Goal: Task Accomplishment & Management: Contribute content

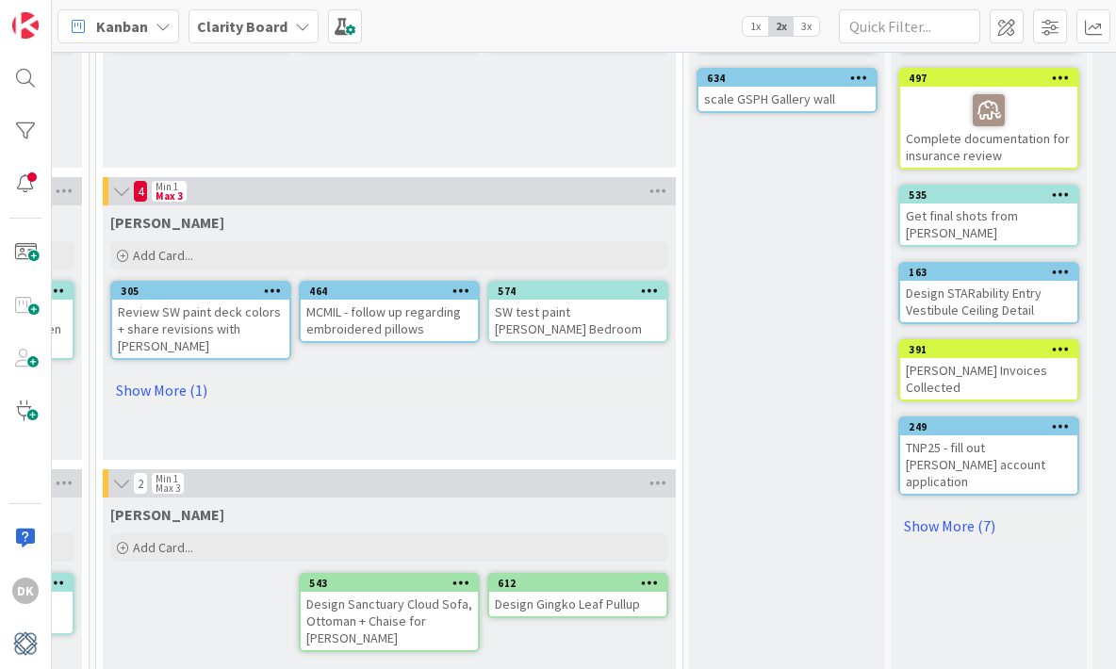
scroll to position [577, 1543]
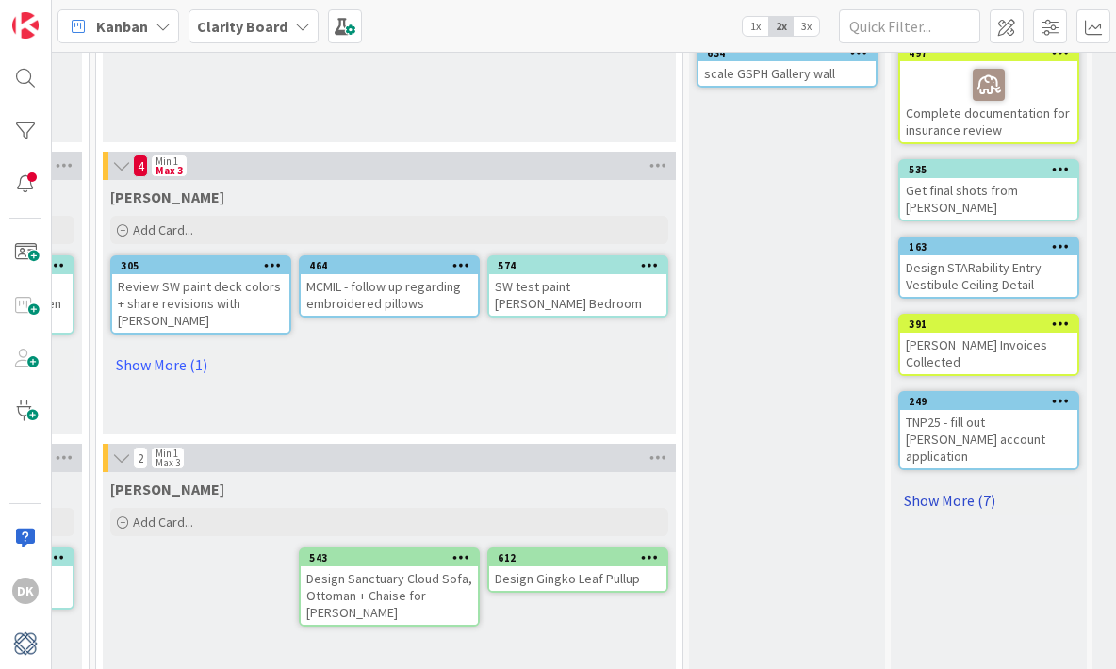
click at [980, 486] on link "Show More (7)" at bounding box center [988, 501] width 181 height 30
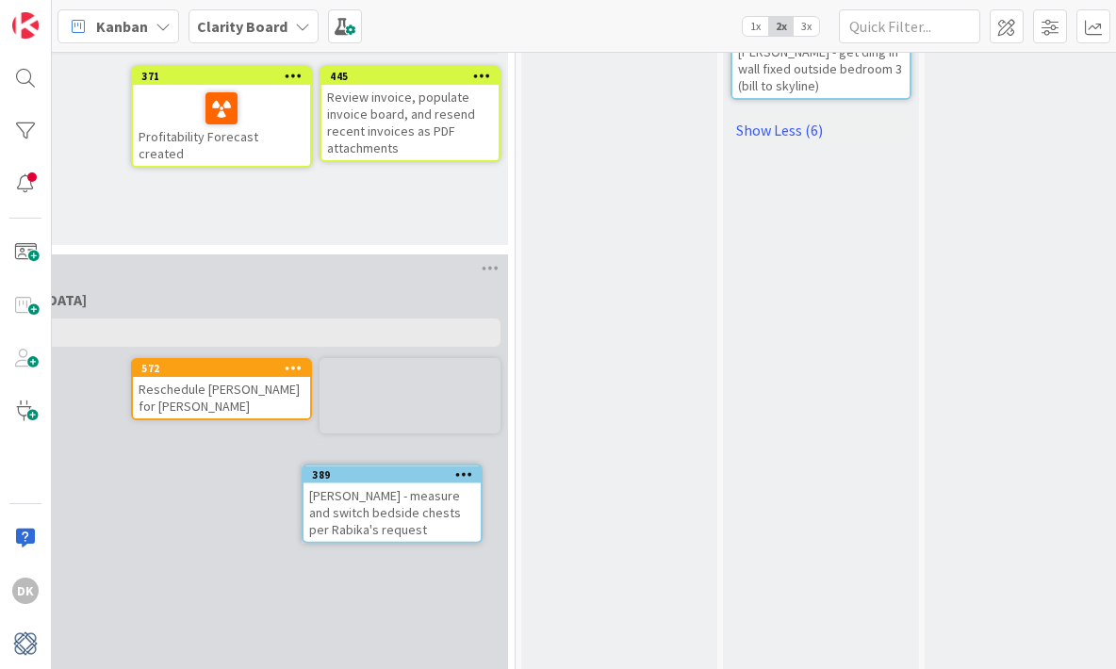
scroll to position [1396, 1705]
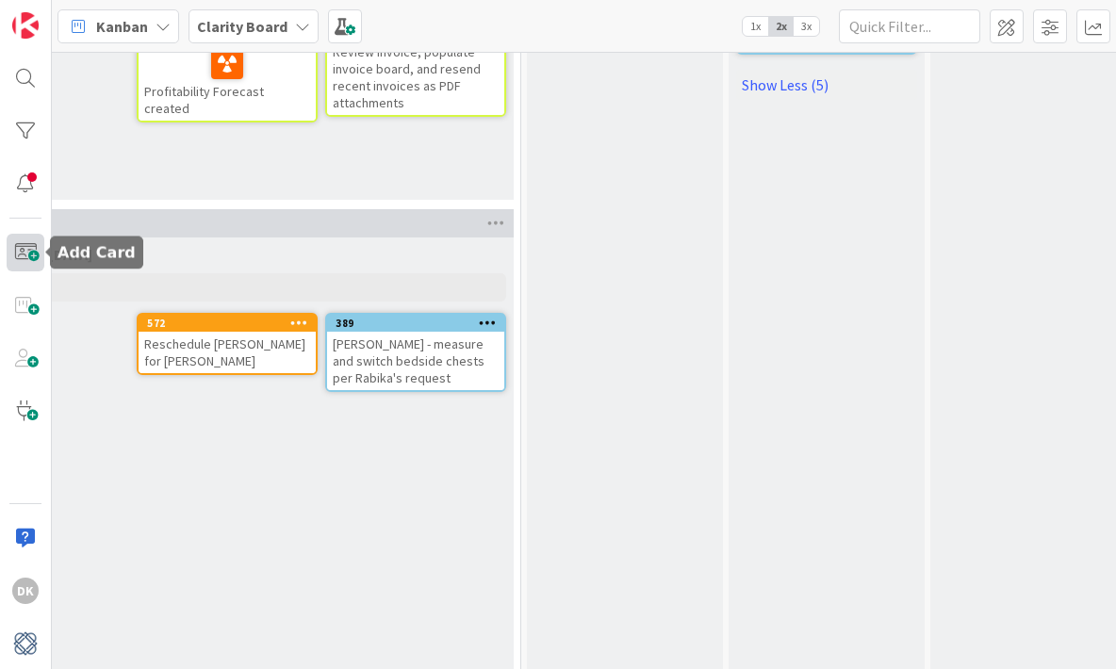
click at [20, 255] on span at bounding box center [26, 253] width 38 height 38
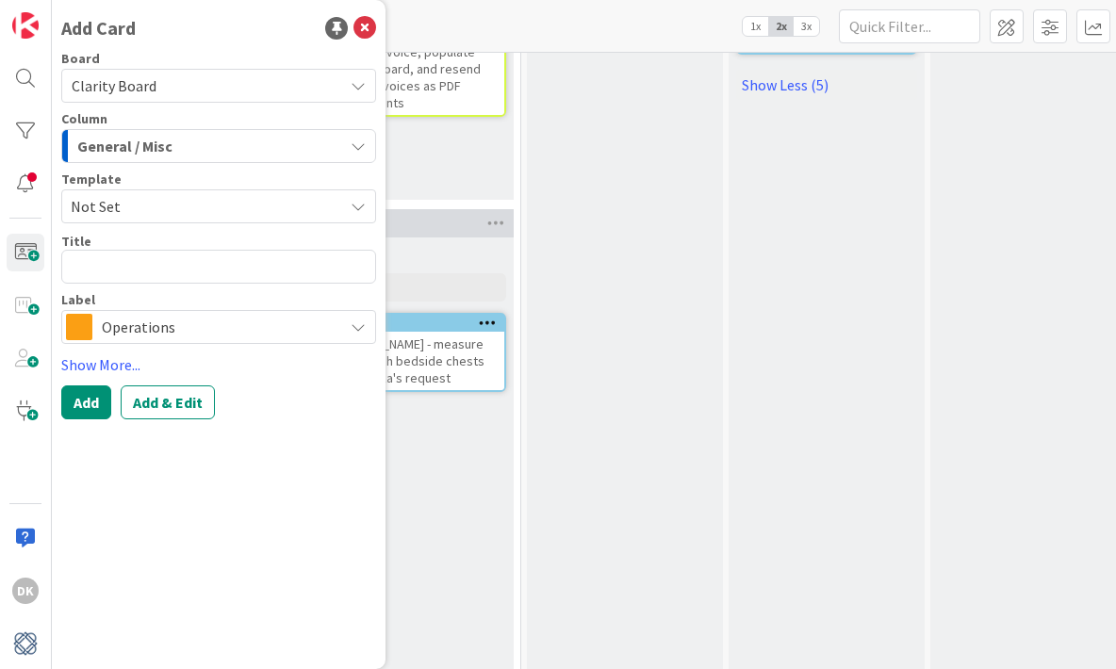
click at [272, 152] on div "General / Misc" at bounding box center [208, 146] width 271 height 30
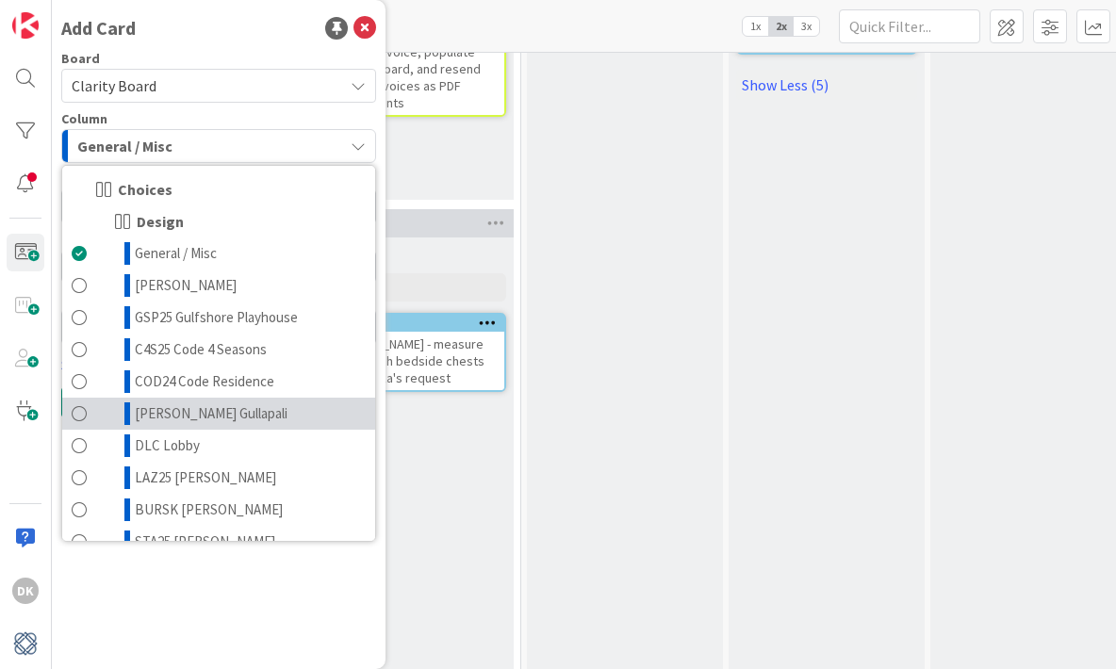
click at [267, 407] on link "[PERSON_NAME] Gullapali" at bounding box center [218, 414] width 313 height 32
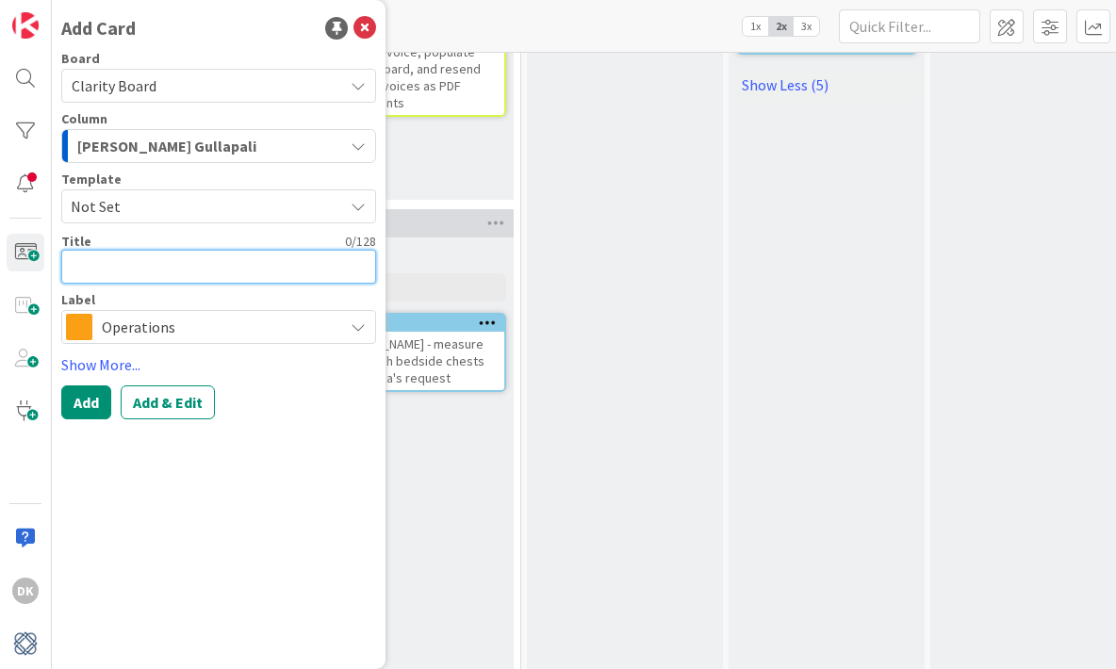
click at [210, 272] on textarea at bounding box center [218, 267] width 315 height 34
type textarea "x"
type textarea "D"
type textarea "x"
type textarea "De"
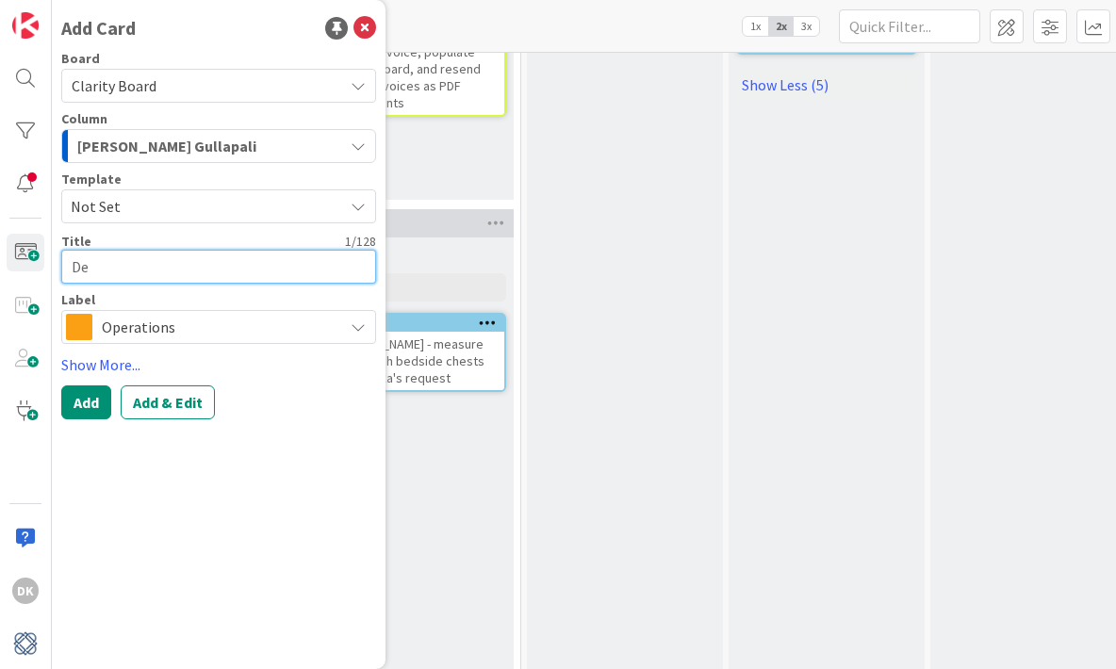
type textarea "x"
type textarea "Del"
type textarea "x"
type textarea "Deliv"
type textarea "x"
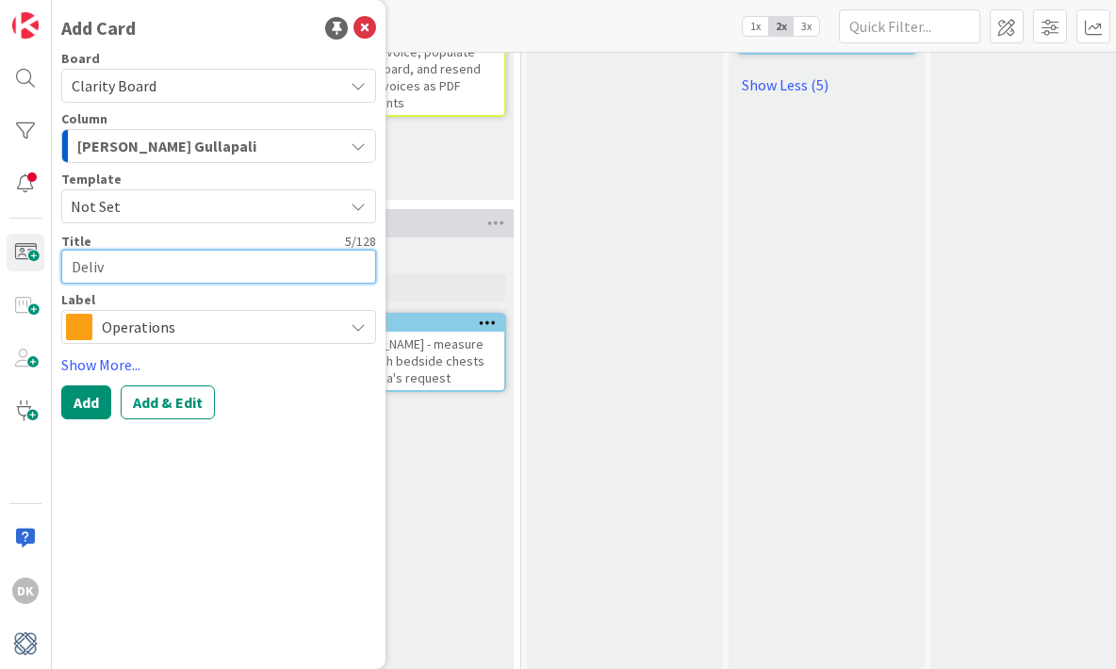
type textarea "Delive"
type textarea "x"
type textarea "Deliver"
type textarea "x"
type textarea "Deliver P"
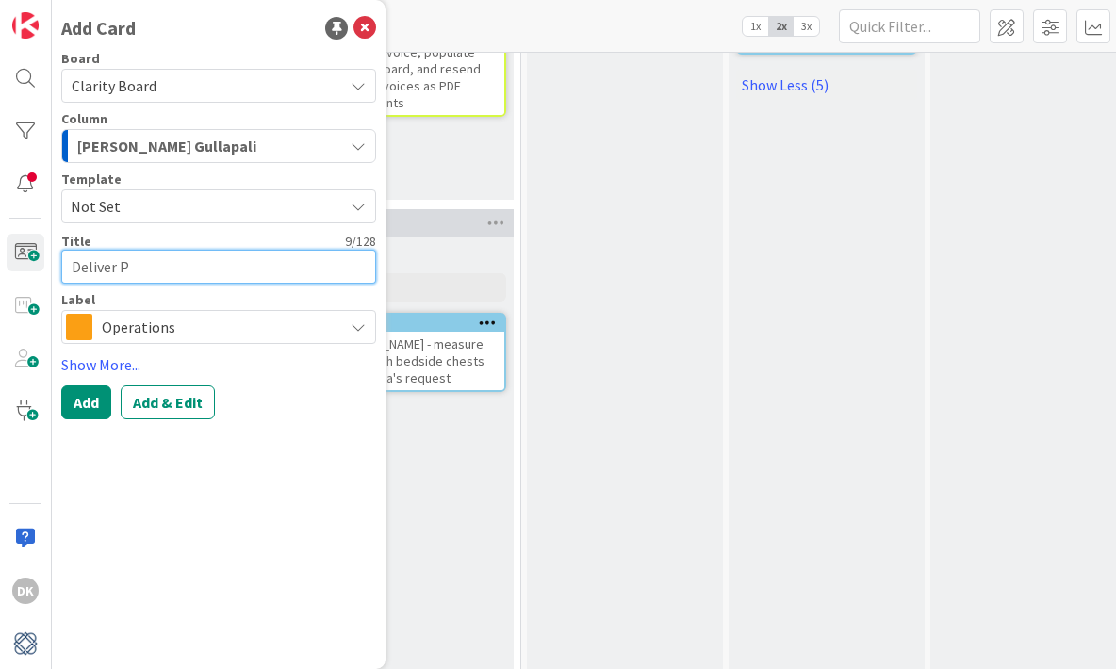
type textarea "x"
type textarea "Deliver Pi"
type textarea "x"
type textarea "Deliver Pil"
type textarea "x"
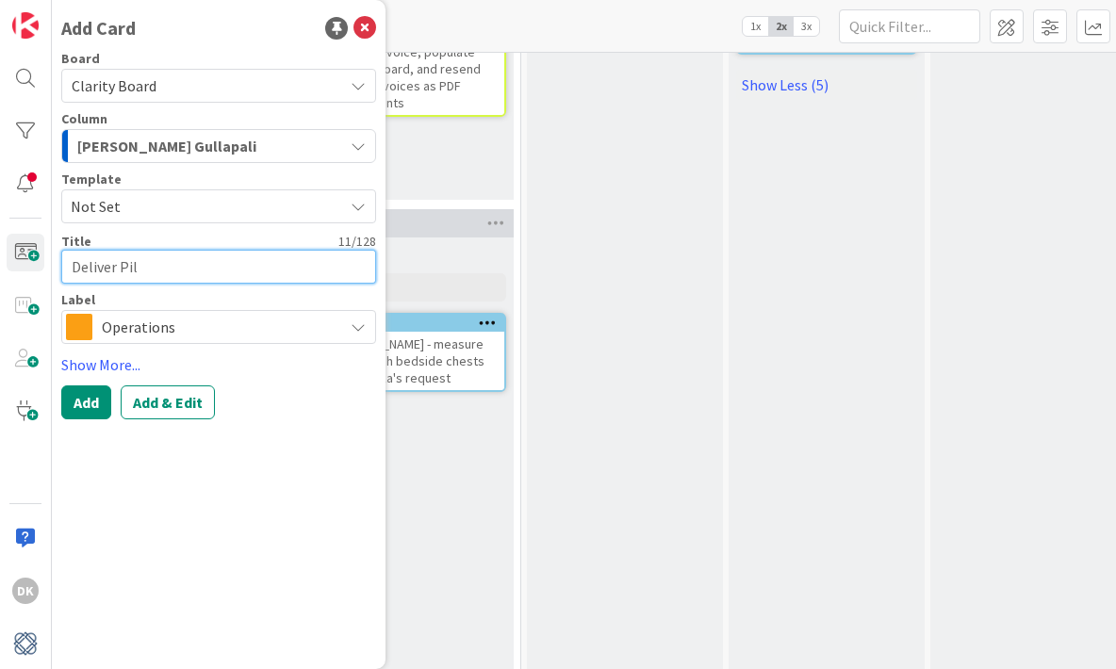
type textarea "Deliver Pill"
type textarea "x"
type textarea "Deliver Pillo"
type textarea "x"
type textarea "Deliver Pillow"
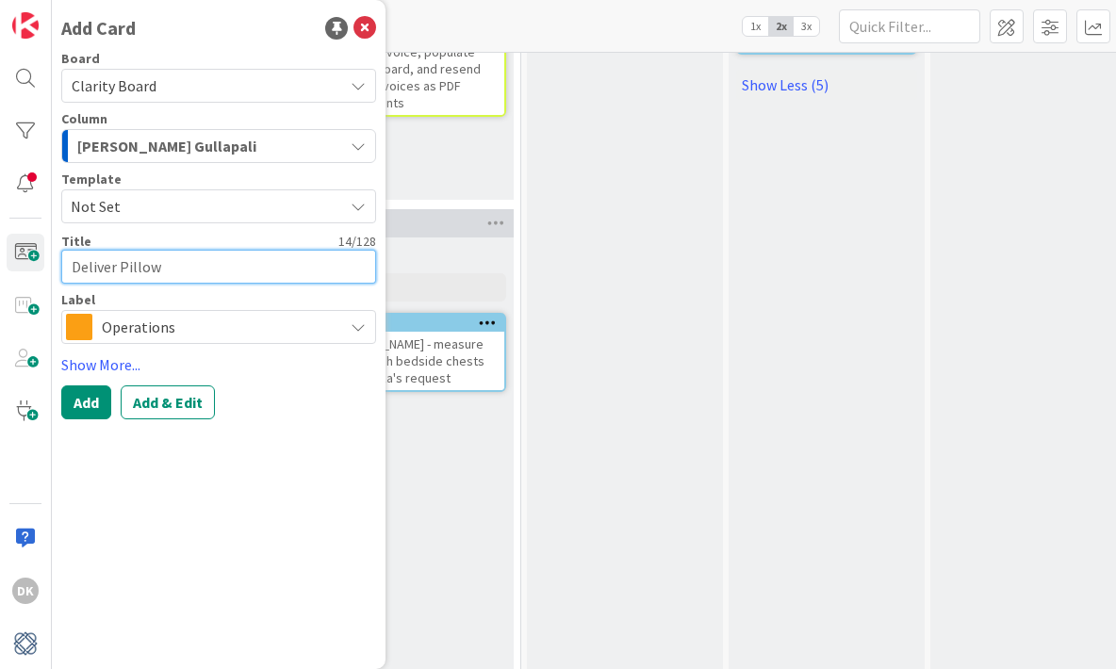
type textarea "x"
type textarea "Deliver Pillows"
type textarea "x"
type textarea "Deliver Pillows"
type textarea "x"
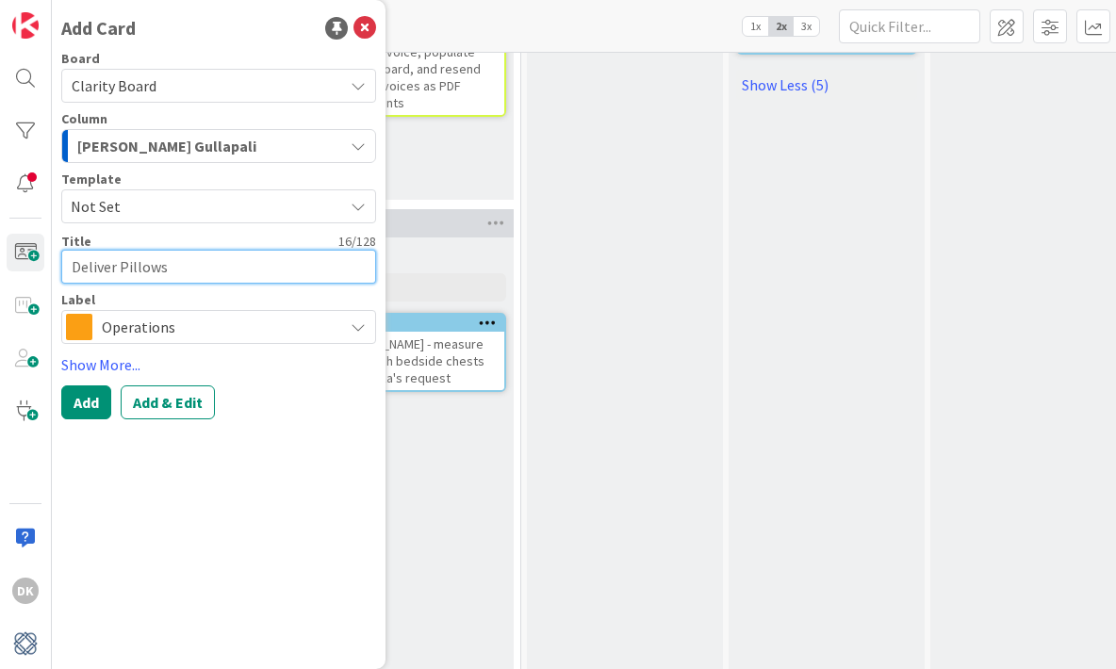
type textarea "Deliver Pillows f"
type textarea "x"
type textarea "Deliver Pillows fr"
type textarea "x"
type textarea "Deliver Pillows from"
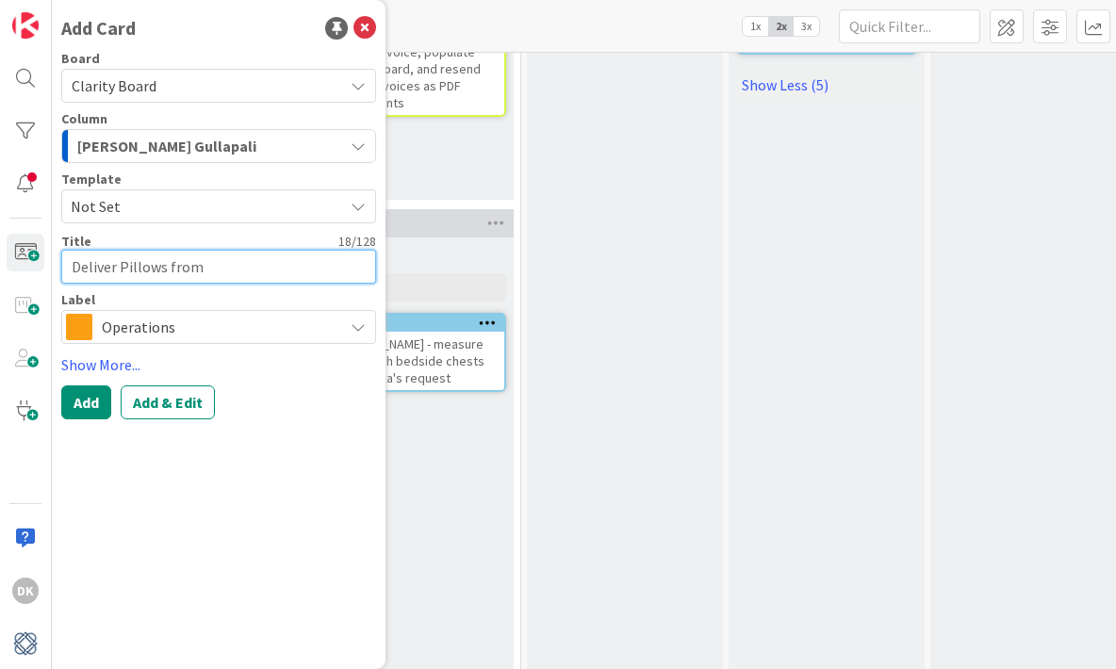
type textarea "x"
type textarea "Deliver Pillows from"
type textarea "x"
type textarea "Deliver Pillows from J"
type textarea "x"
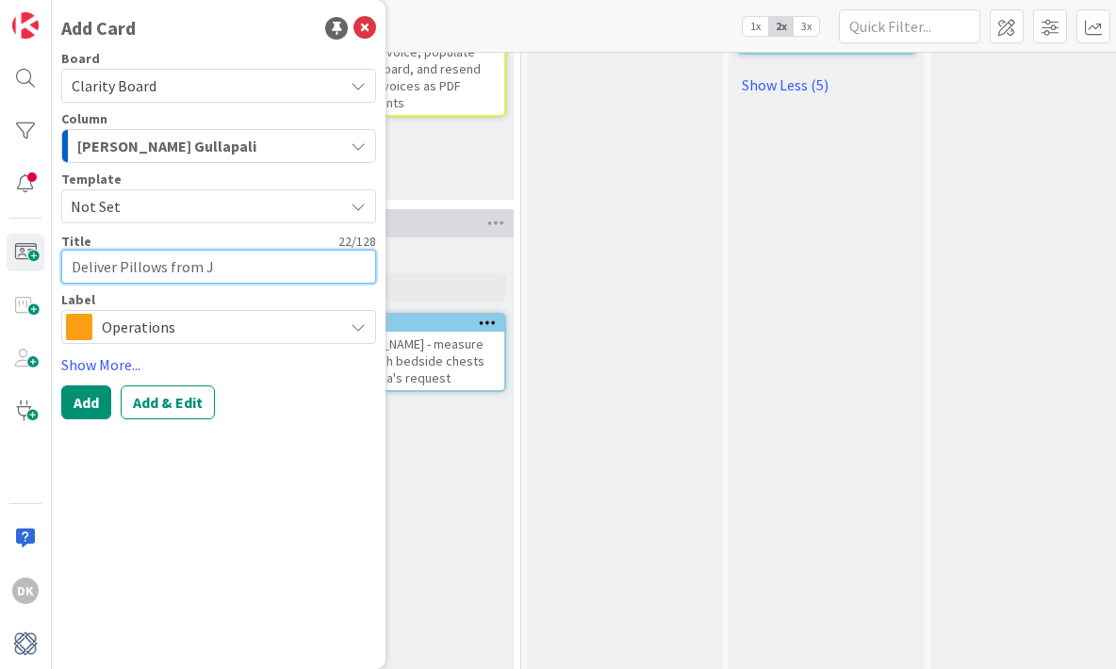
type textarea "Deliver Pillows from Ja"
type textarea "x"
type textarea "Deliver Pillows from Jag"
type textarea "x"
type textarea "Deliver Pillows from Jaga"
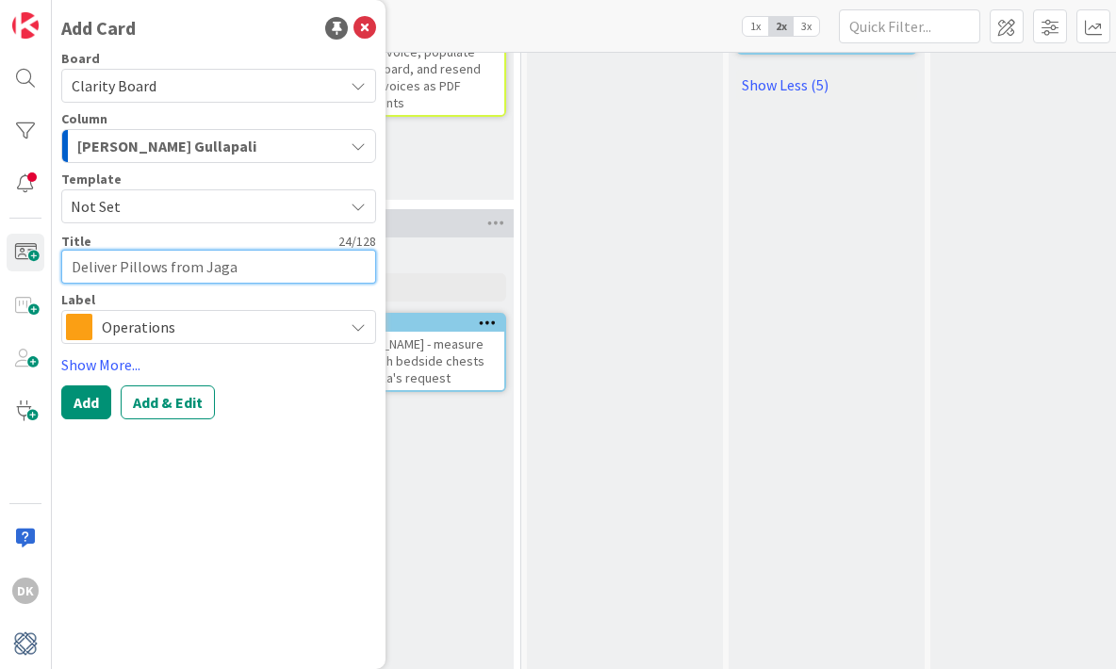
type textarea "x"
type textarea "Deliver Pillows from Jaga"
type textarea "x"
type textarea "Deliver Pillows from Jaga f"
type textarea "x"
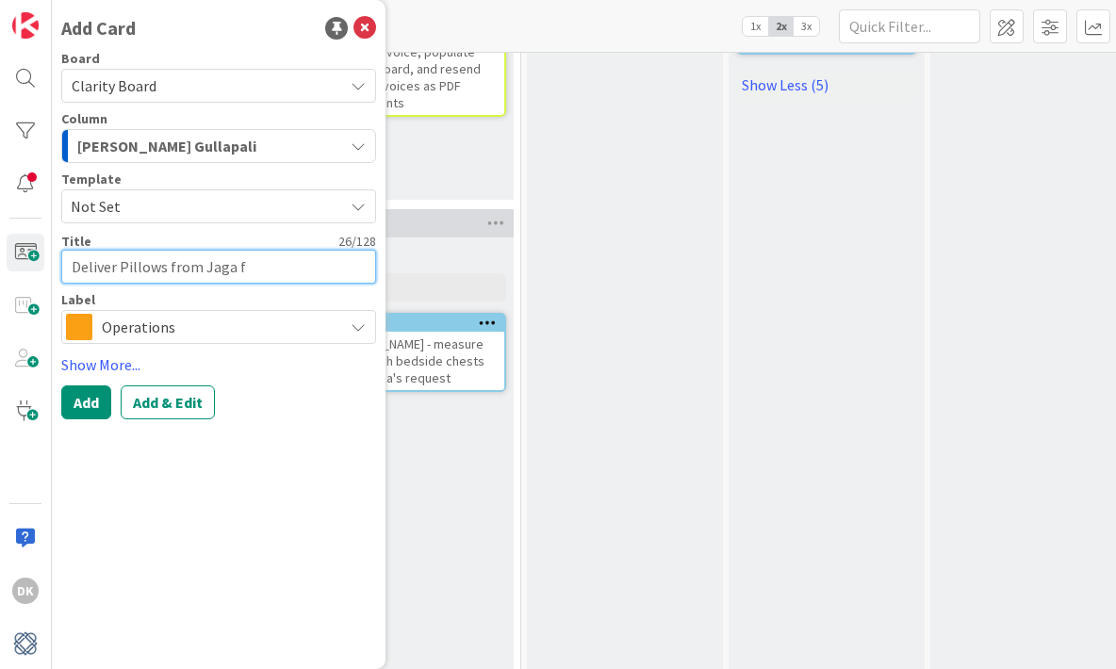
type textarea "Deliver Pillows from Jaga fr"
type textarea "x"
type textarea "Deliver Pillows from Jaga fro"
type textarea "x"
type textarea "Deliver Pillows from Jaga fron"
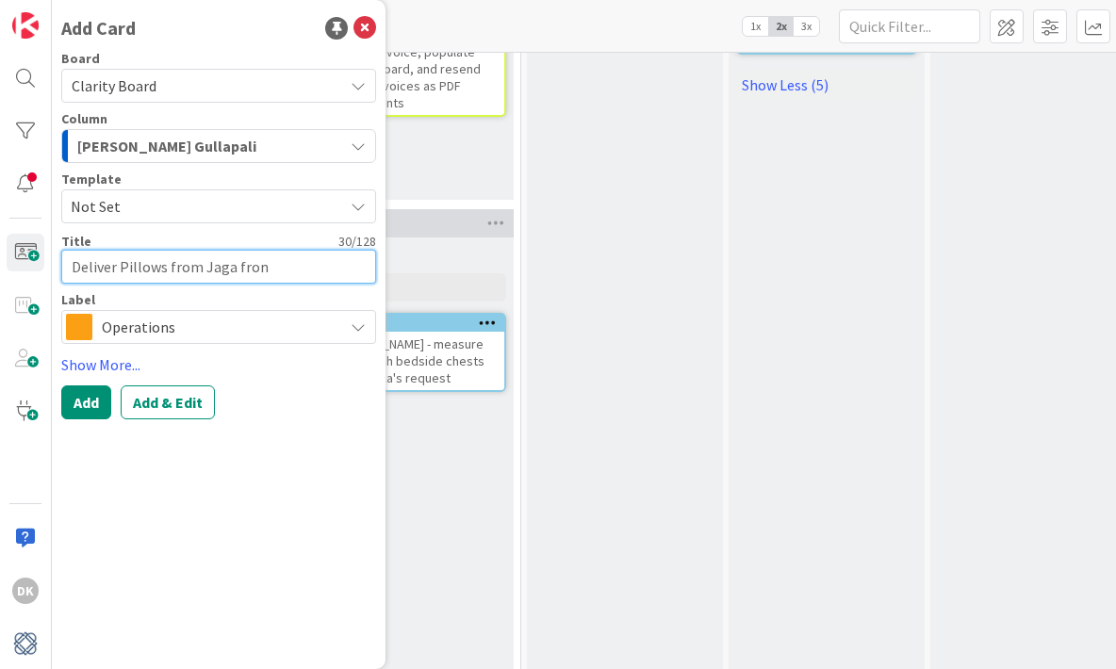
type textarea "x"
type textarea "Deliver Pillows from Jaga fro"
type textarea "x"
type textarea "Deliver Pillows from Jaga fr"
type textarea "x"
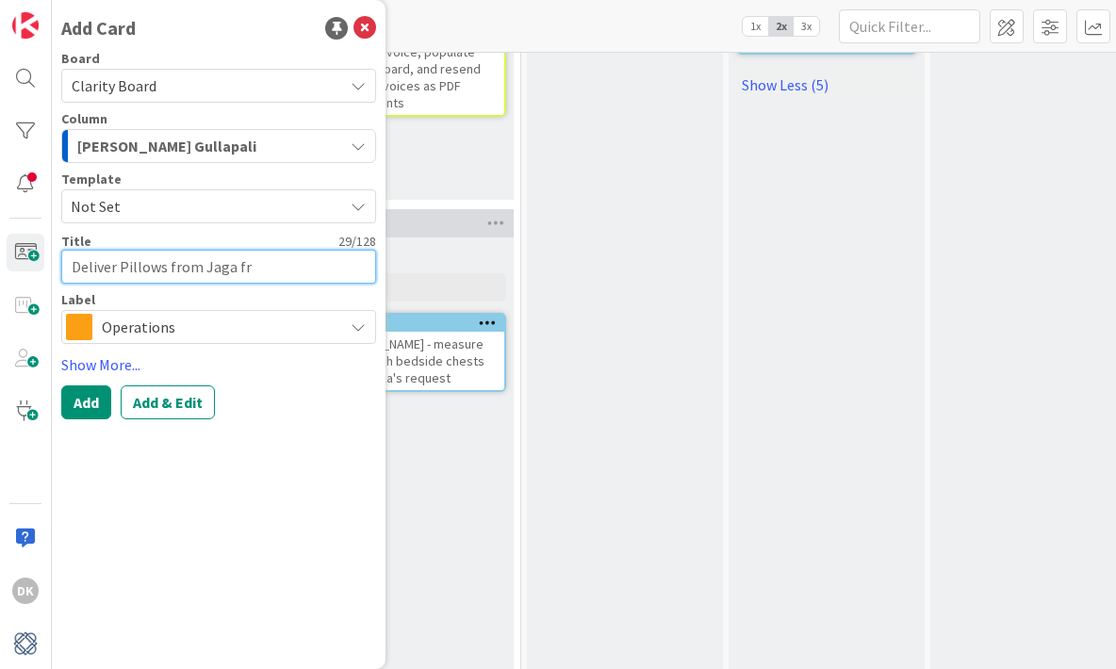
type textarea "Deliver Pillows from Jaga f"
type textarea "x"
type textarea "Deliver Pillows from Jaga for"
type textarea "x"
type textarea "Deliver Pillows from Jaga for"
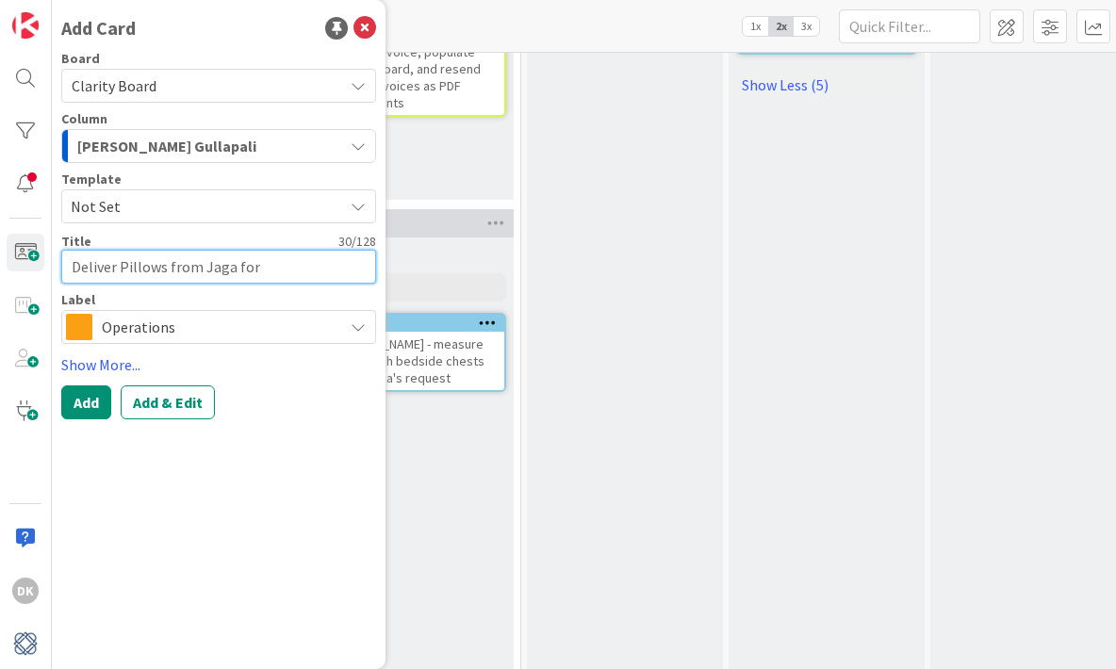
type textarea "x"
type textarea "Deliver Pillows from Jaga for G"
type textarea "x"
type textarea "Deliver Pillows from Jaga for Gr"
type textarea "x"
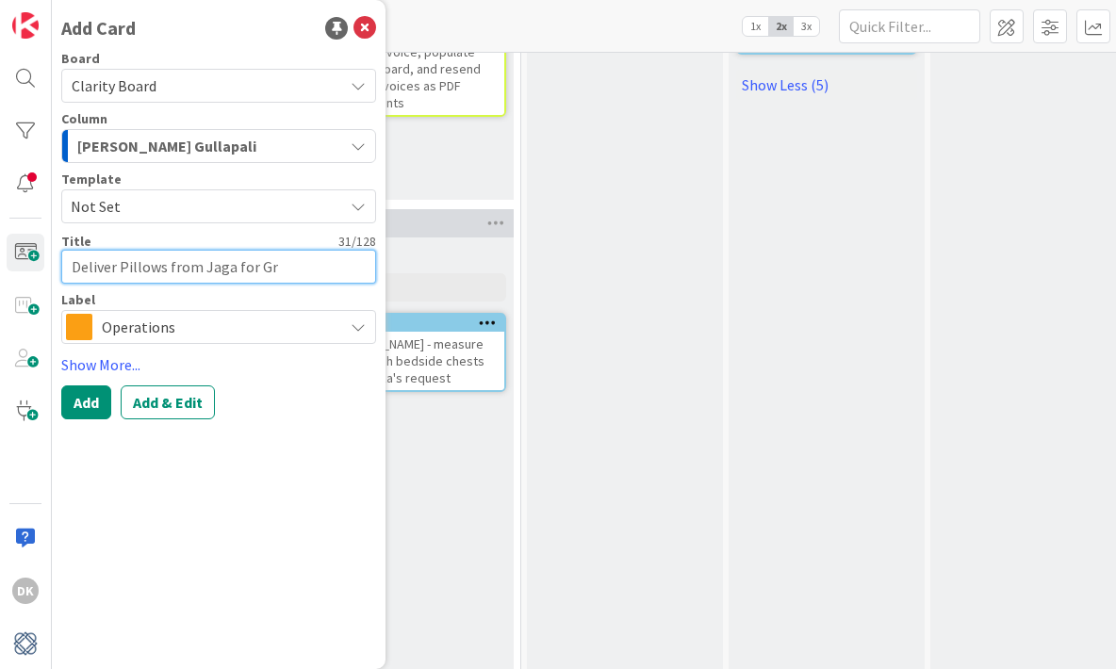
type textarea "Deliver Pillows from Jaga for Gre"
type textarea "x"
type textarea "Deliver Pillows from Jaga for Grea"
type textarea "x"
type textarea "Deliver Pillows from Jaga for Great"
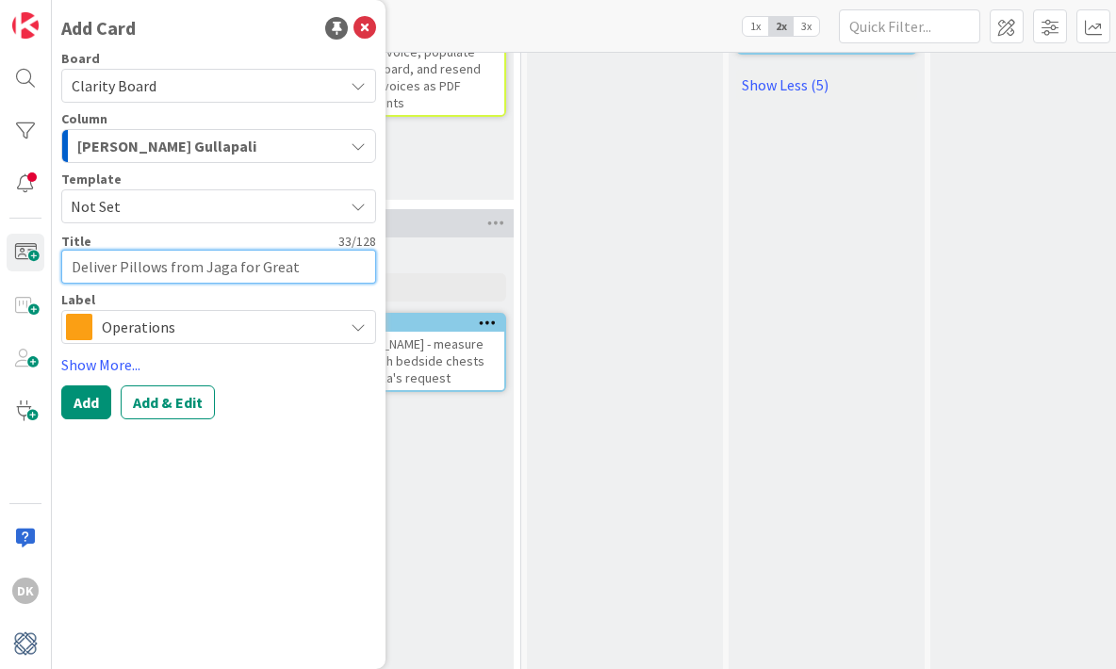
type textarea "x"
type textarea "Deliver Pillows from Jaga for Great"
type textarea "x"
type textarea "Deliver Pillows from Jaga for Great R"
type textarea "x"
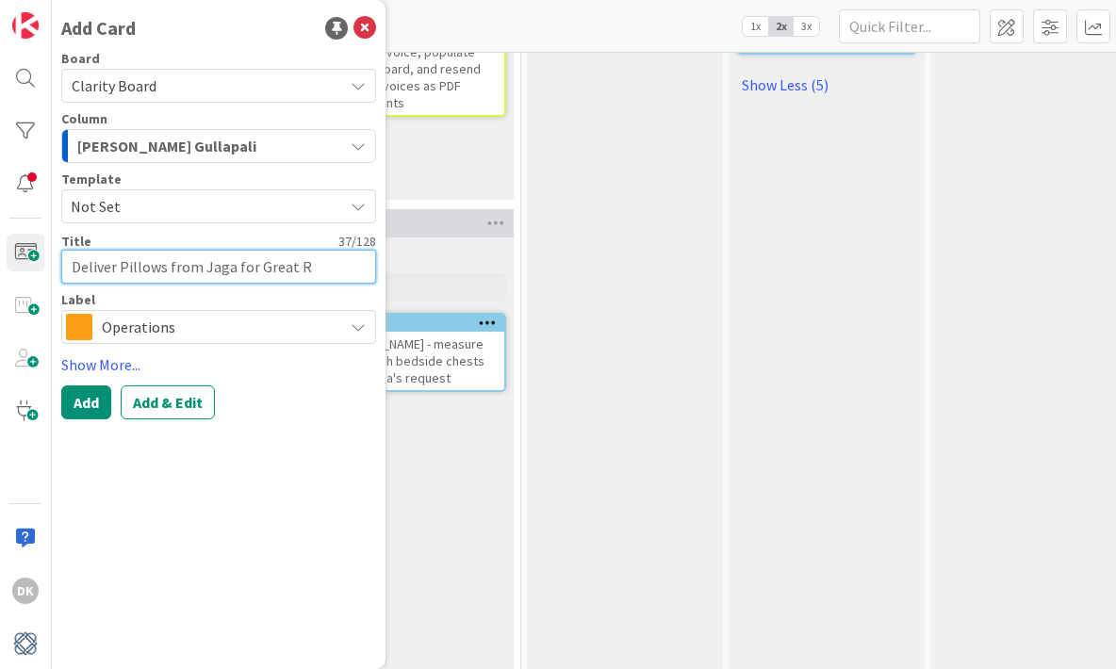
type textarea "Deliver Pillows from Jaga for Great Ro"
type textarea "x"
type textarea "Deliver Pillows from Jaga for [GEOGRAPHIC_DATA]"
type textarea "x"
type textarea "Deliver Pillows from Jaga for Great Room"
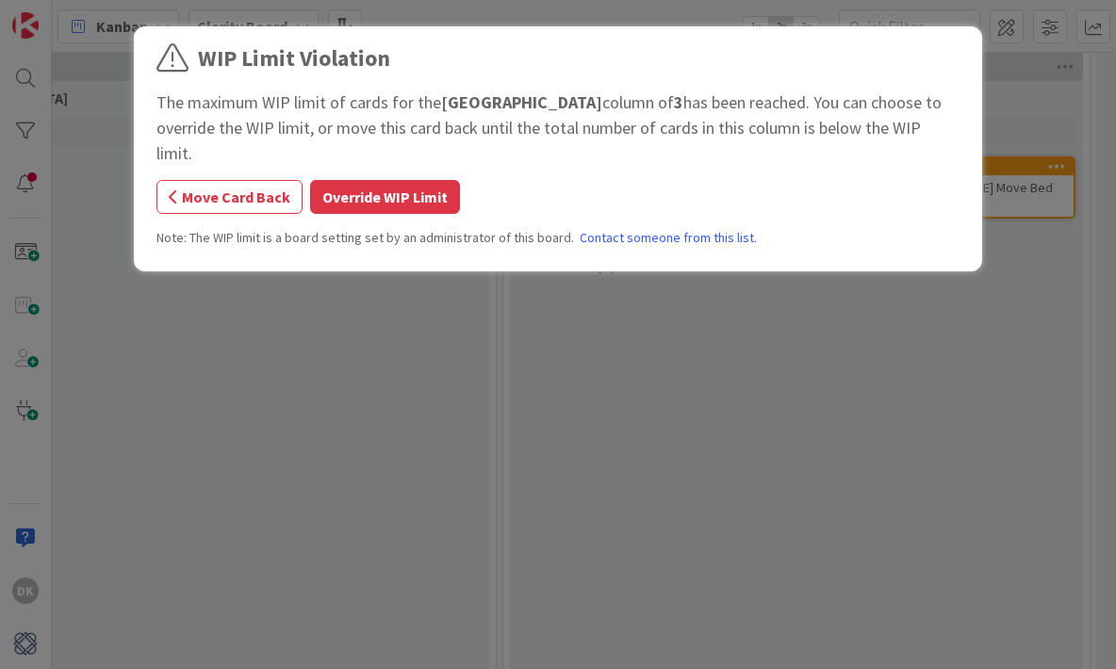
scroll to position [1561, 1156]
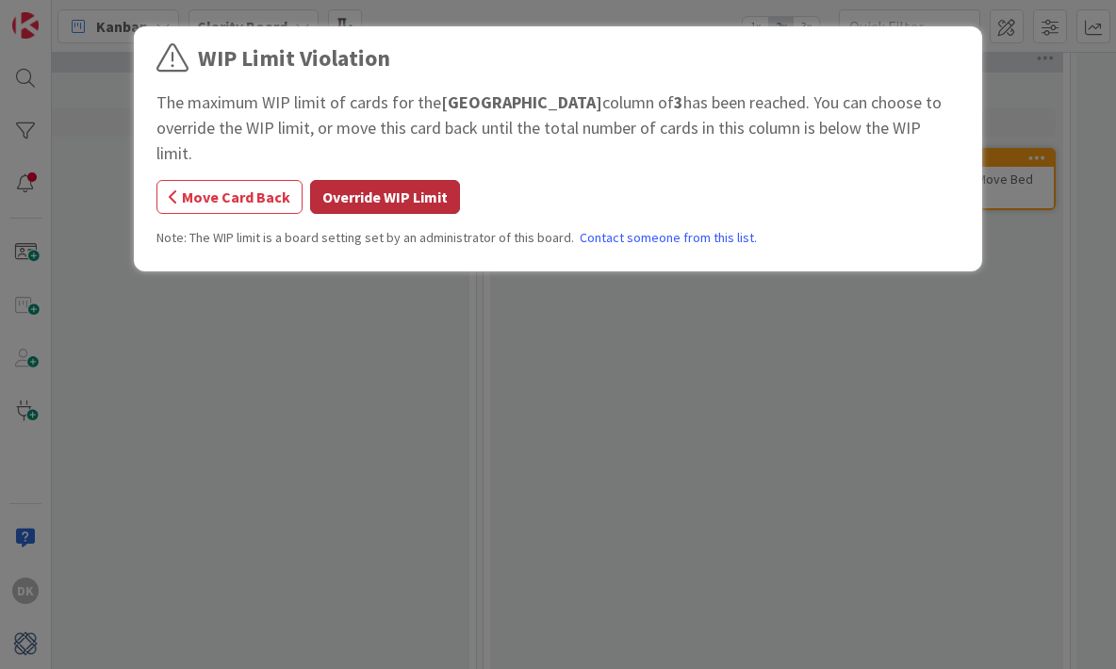
click at [373, 180] on button "Override WIP Limit" at bounding box center [385, 197] width 150 height 34
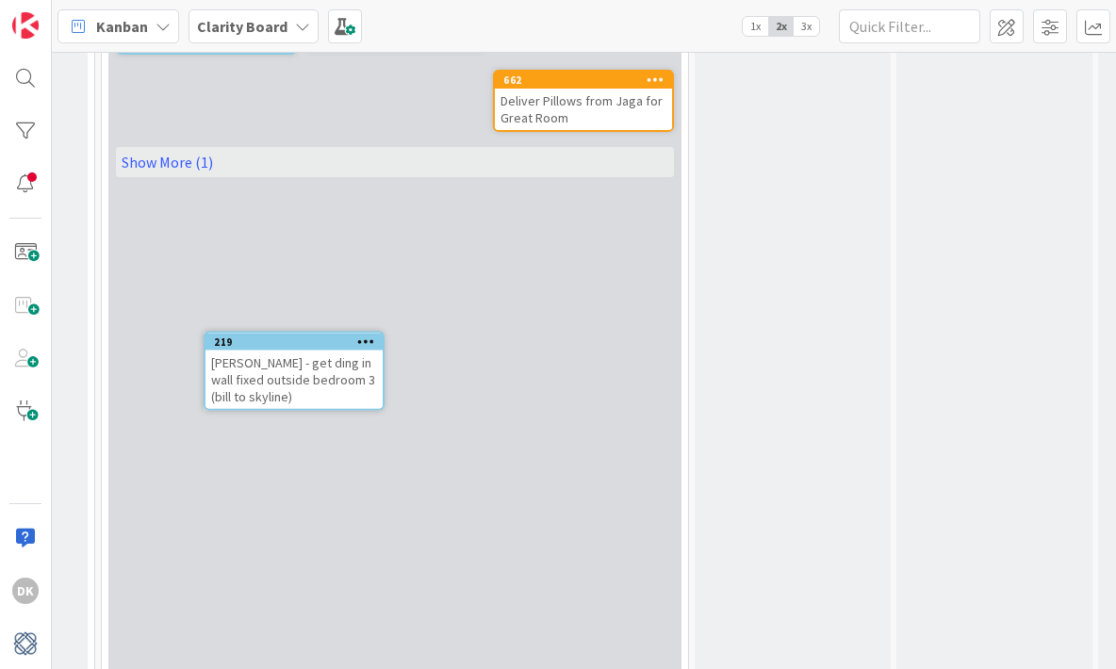
scroll to position [1734, 1518]
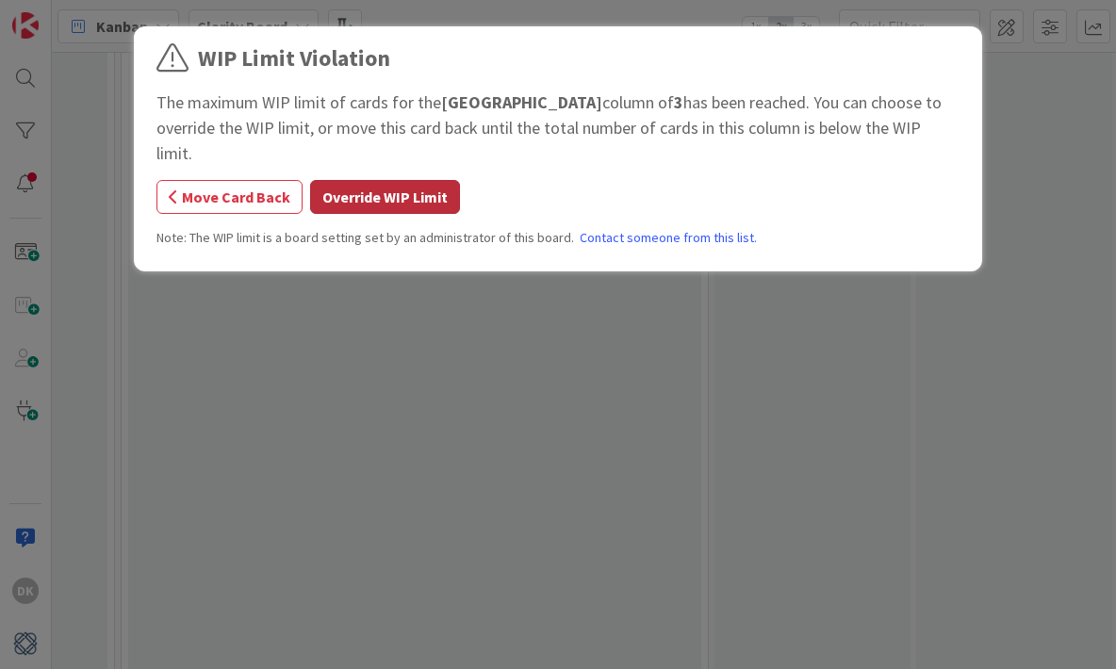
click at [401, 180] on button "Override WIP Limit" at bounding box center [385, 197] width 150 height 34
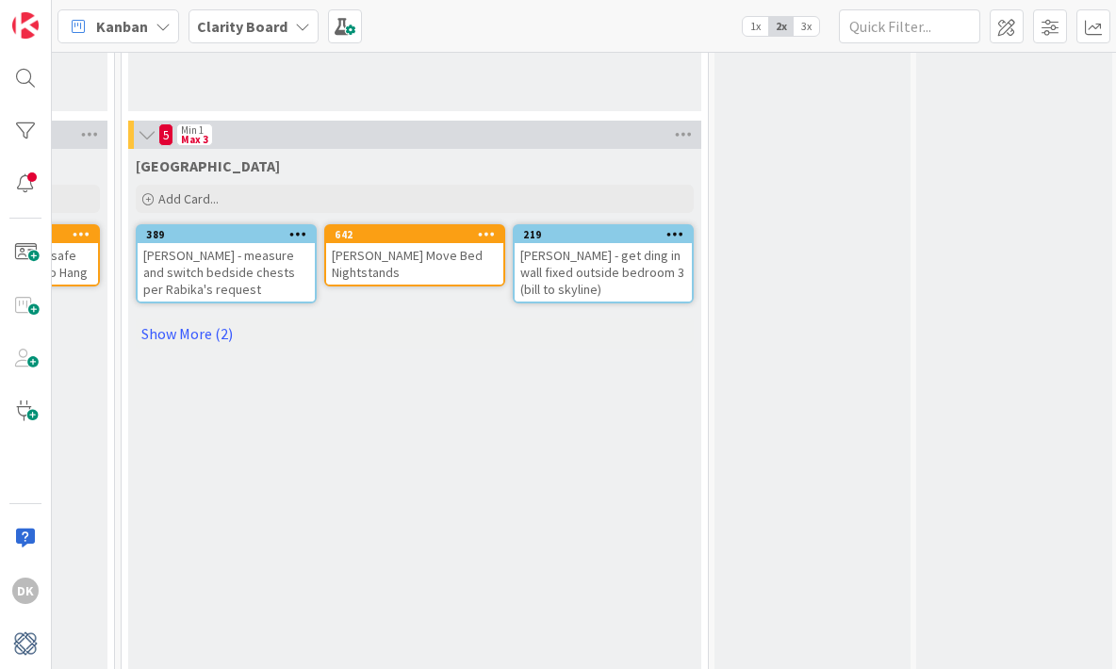
scroll to position [1484, 1518]
click at [206, 340] on link "Show More (2)" at bounding box center [415, 335] width 558 height 30
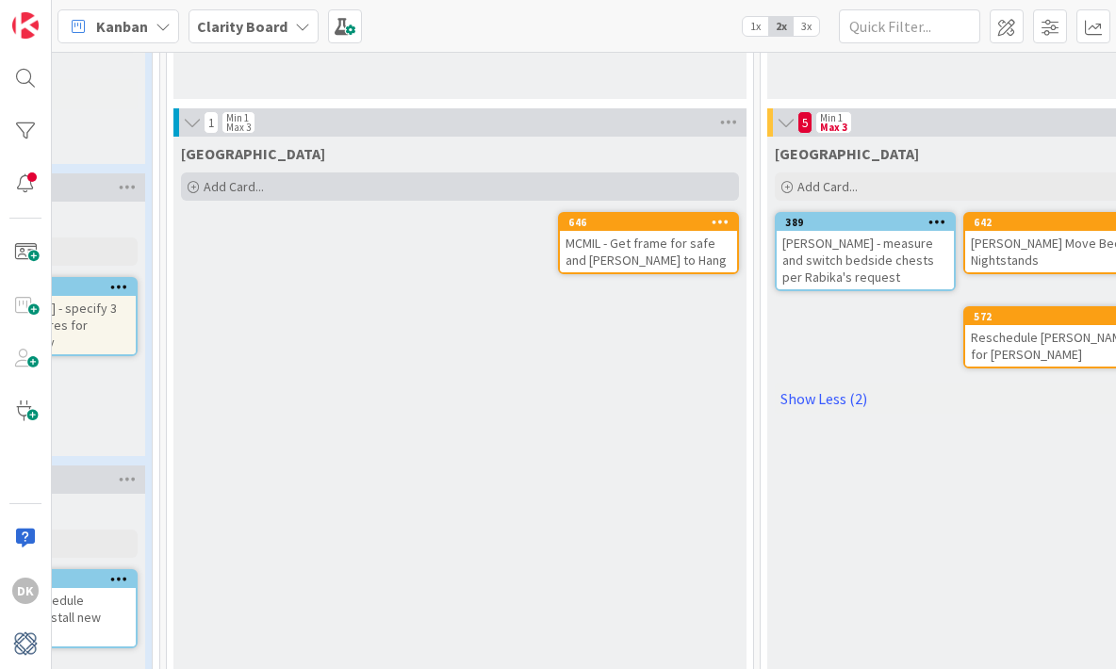
scroll to position [1508, 879]
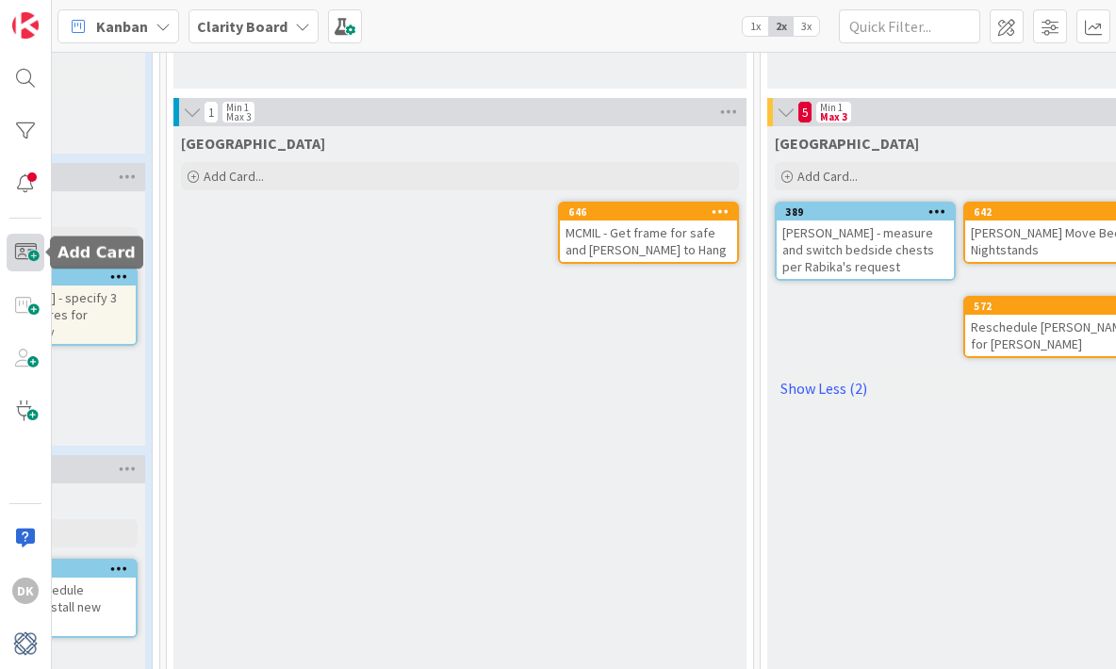
click at [37, 258] on span at bounding box center [26, 253] width 38 height 38
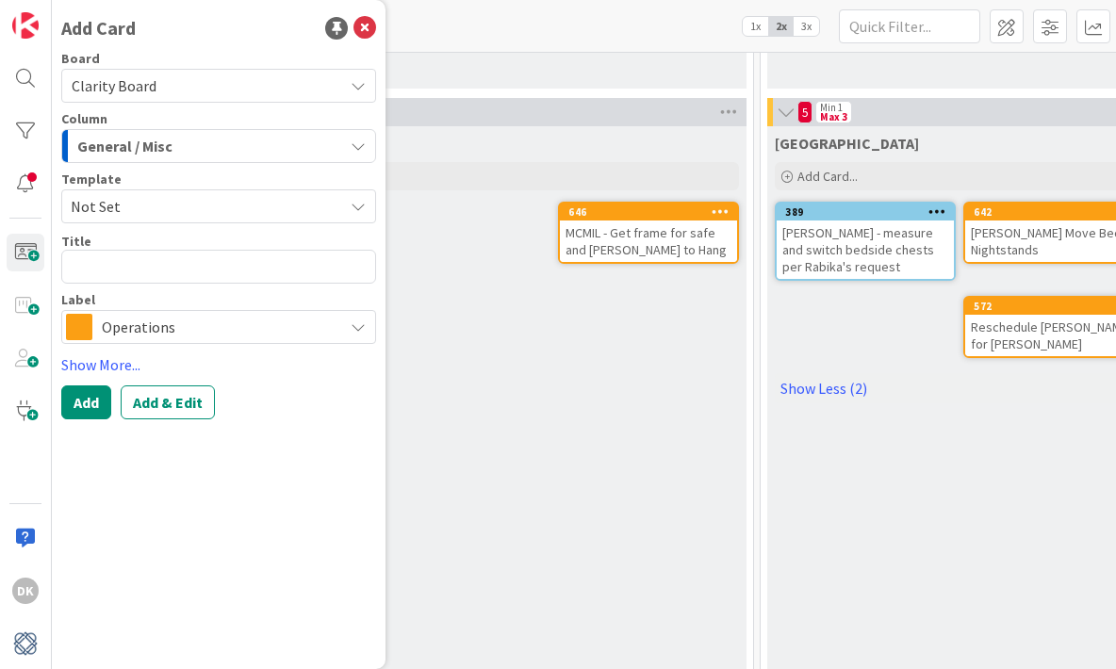
click at [170, 157] on div "General / Misc" at bounding box center [208, 146] width 271 height 30
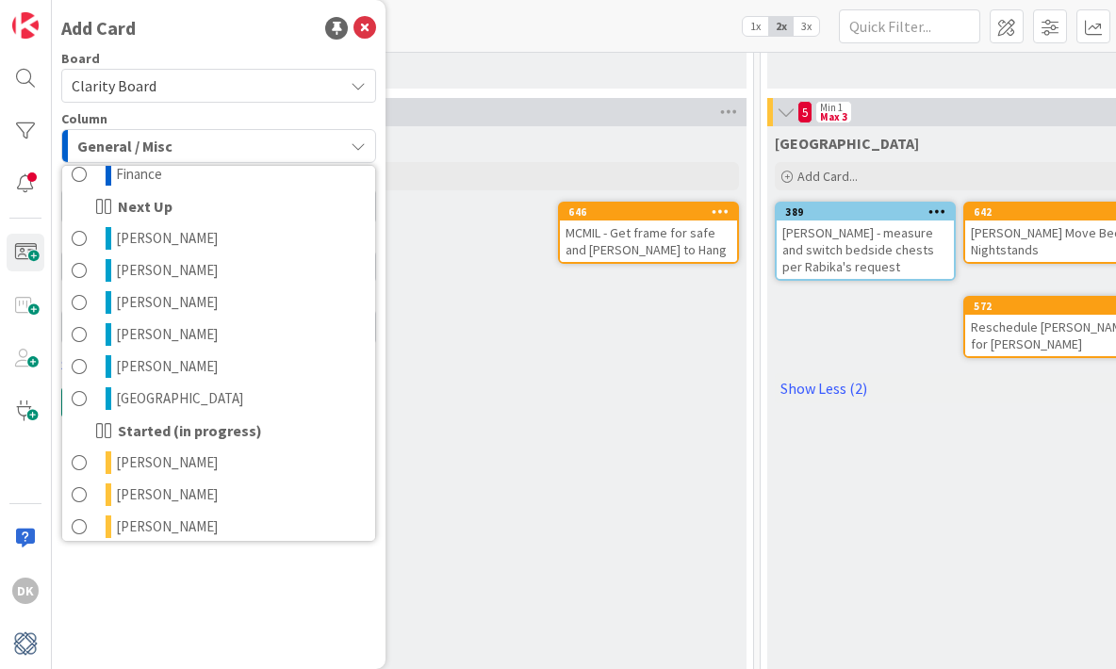
scroll to position [922, 0]
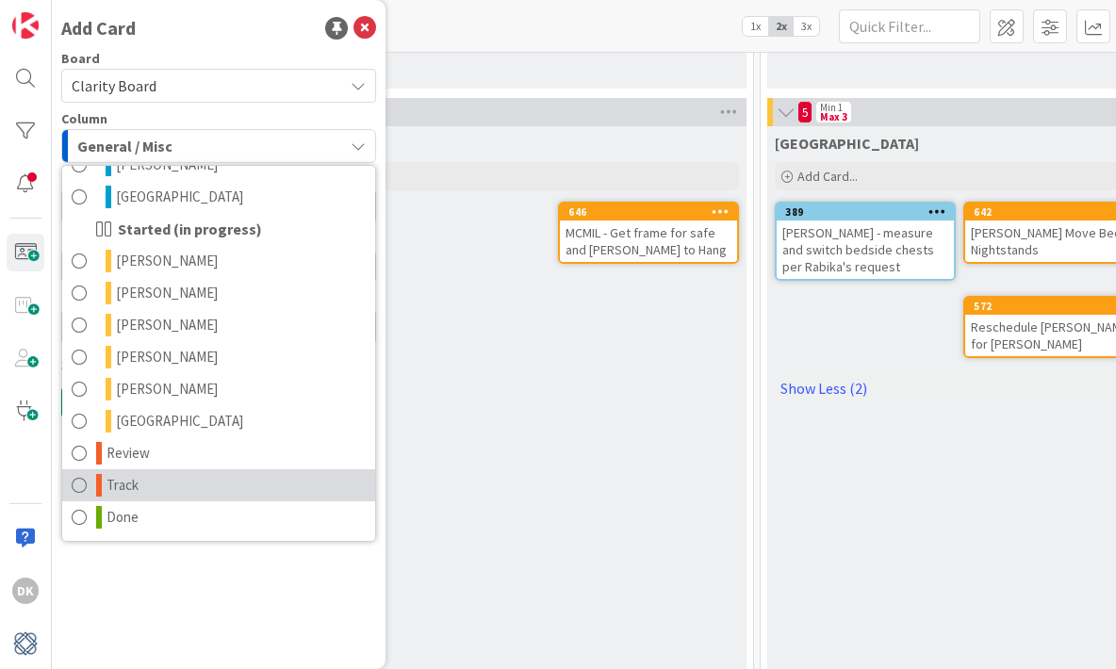
click at [218, 483] on link "Track" at bounding box center [218, 486] width 313 height 32
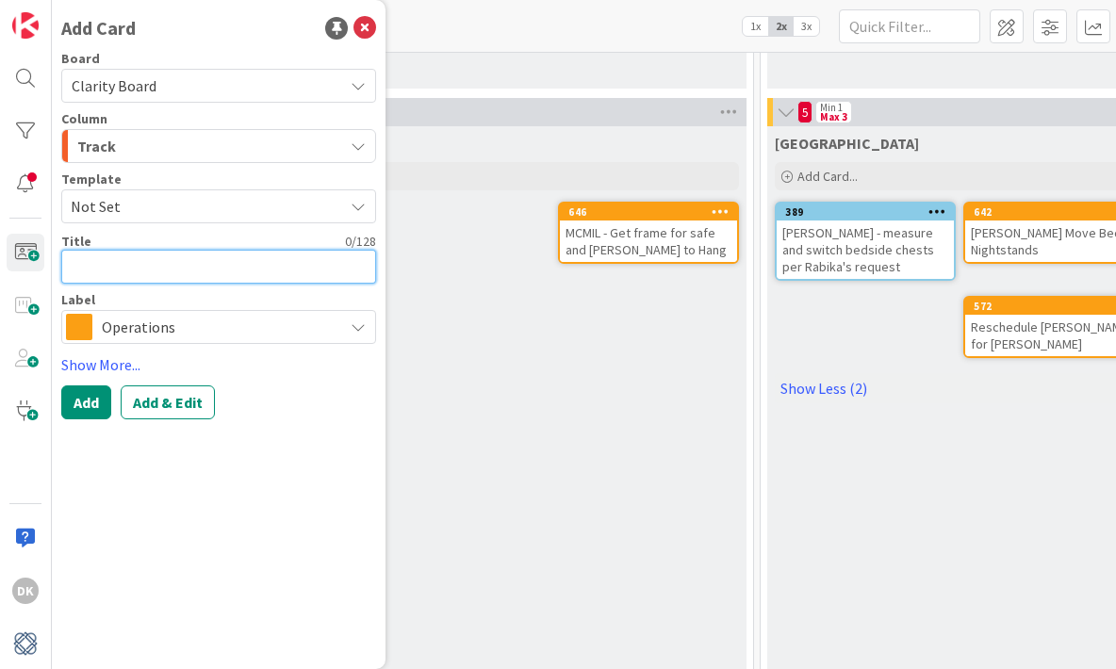
click at [189, 273] on textarea at bounding box center [218, 267] width 315 height 34
type textarea "x"
type textarea "S"
type textarea "x"
type textarea "Sh"
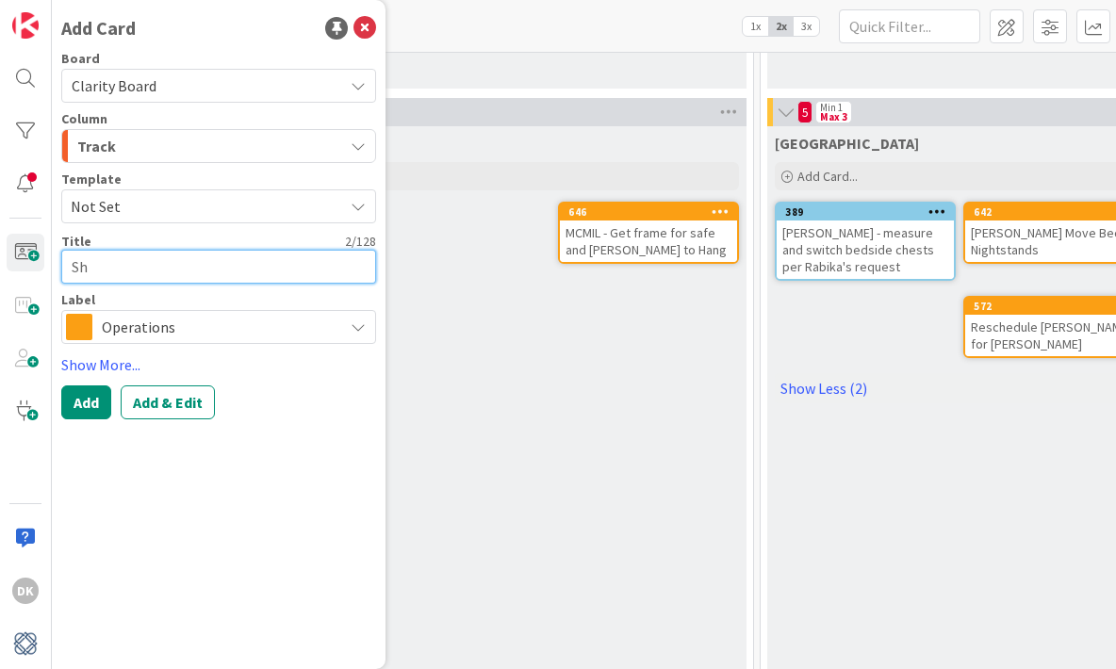
type textarea "x"
type textarea "S"
type textarea "x"
type textarea "Sc"
type textarea "x"
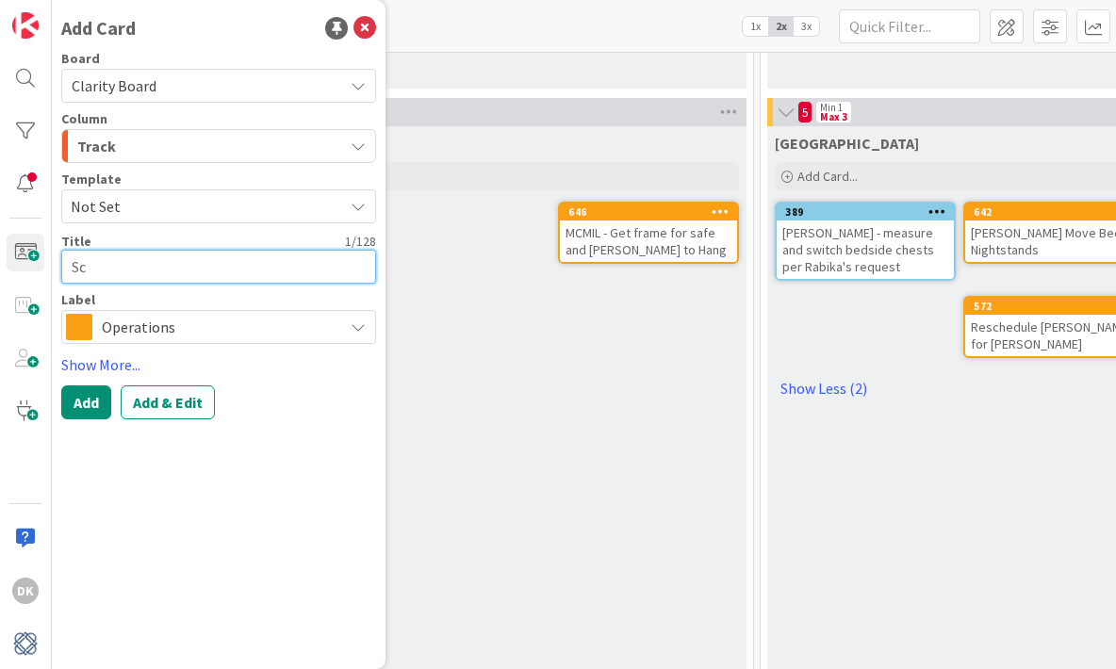
type textarea "Sch"
type textarea "x"
type textarea "Sche"
type textarea "x"
type textarea "Sched"
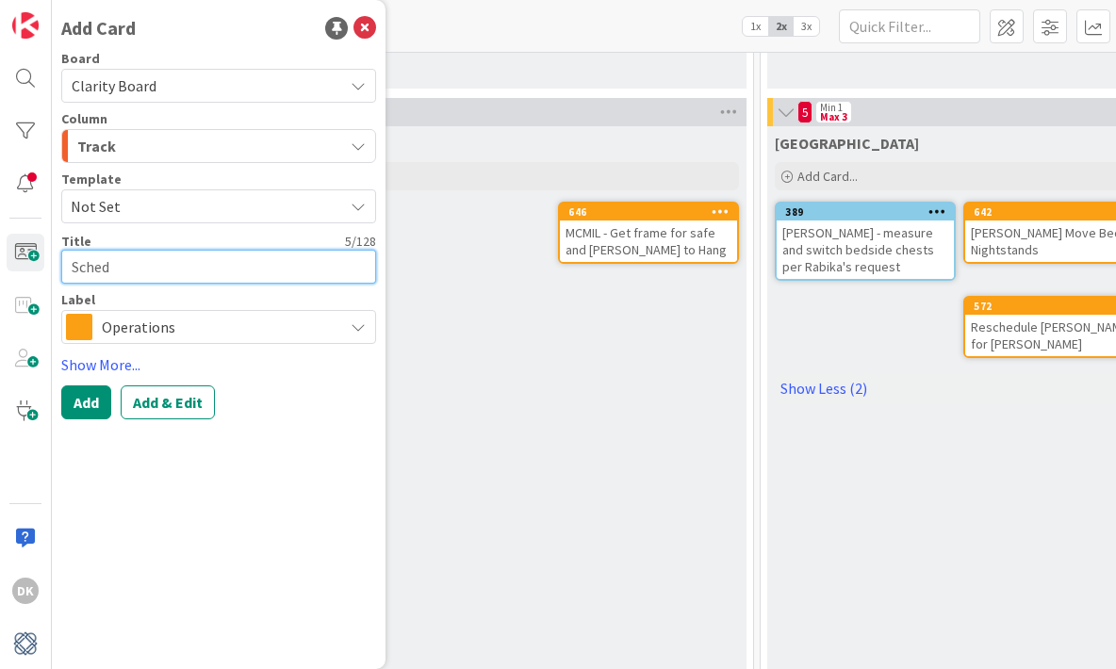
type textarea "x"
type textarea "Schedu"
type textarea "x"
type textarea "Schedule"
type textarea "x"
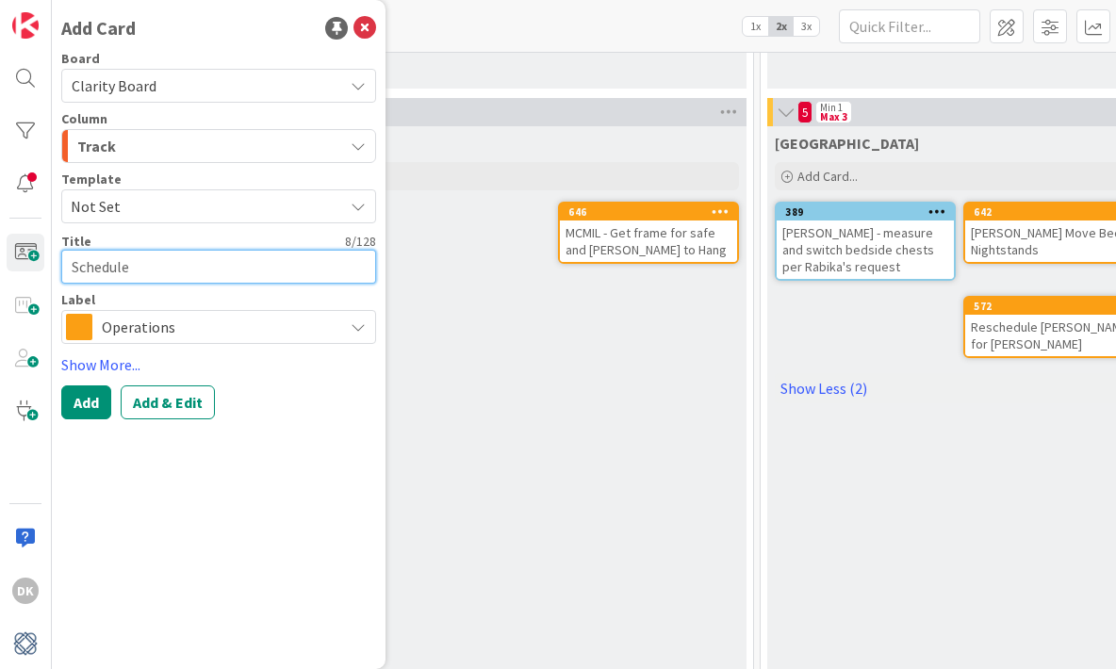
type textarea "Schedule"
type textarea "x"
type textarea "Schedule E"
type textarea "x"
type textarea "Schedule El"
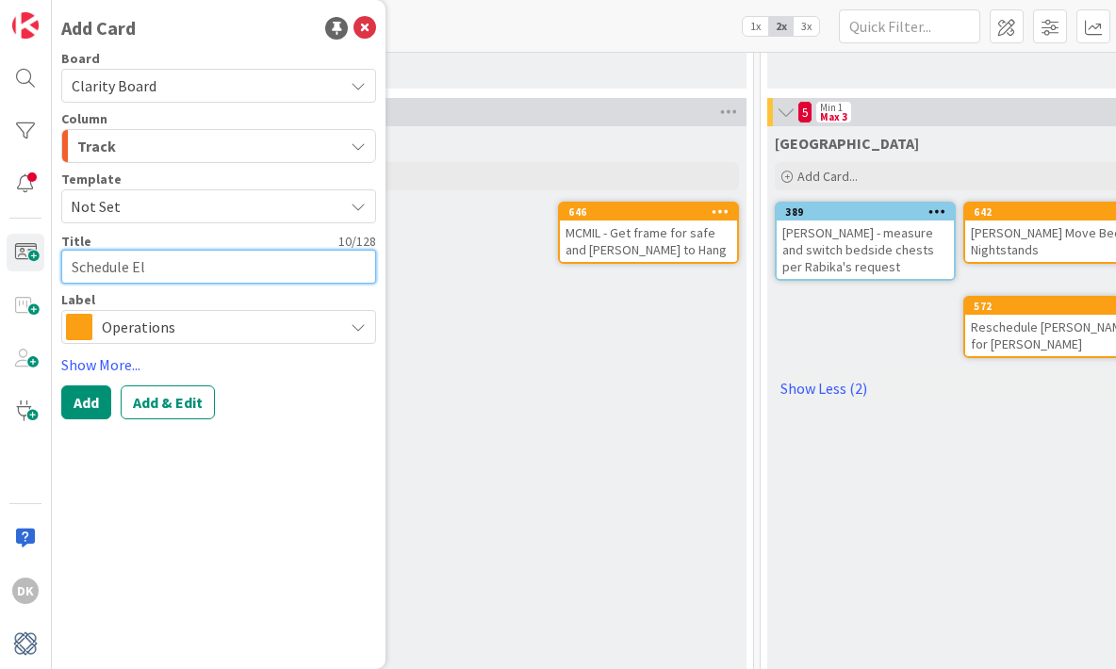
type textarea "x"
type textarea "Schedule Ele"
type textarea "x"
type textarea "Schedule Elec"
type textarea "x"
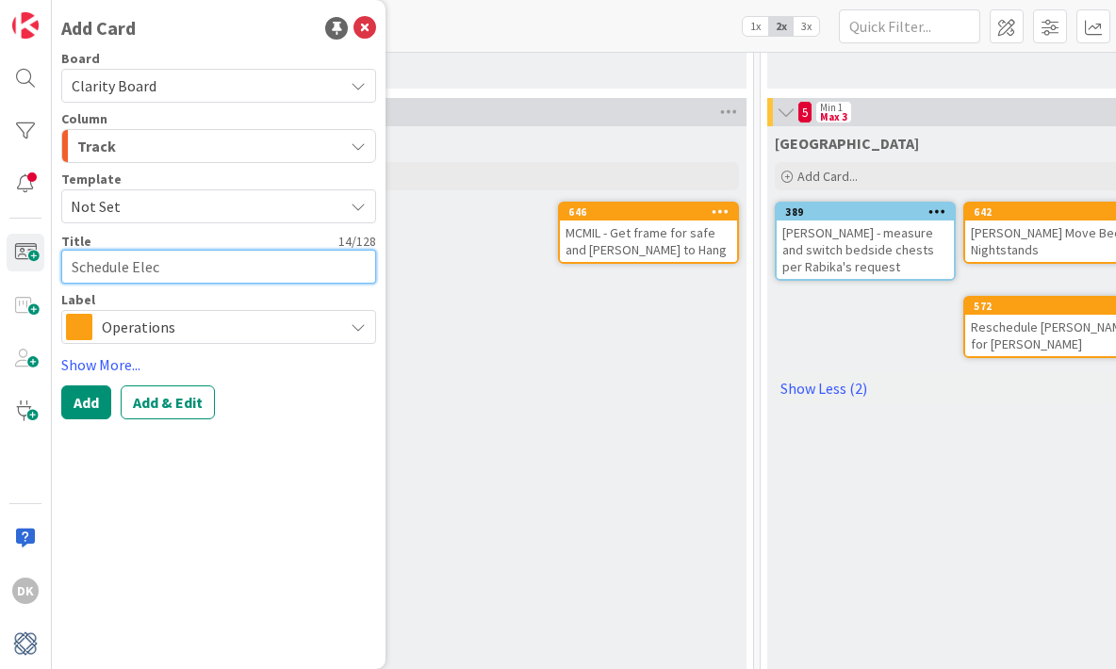
type textarea "Schedule Elect"
type textarea "x"
type textarea "Schedule Electr"
type textarea "x"
type textarea "Schedule Electric"
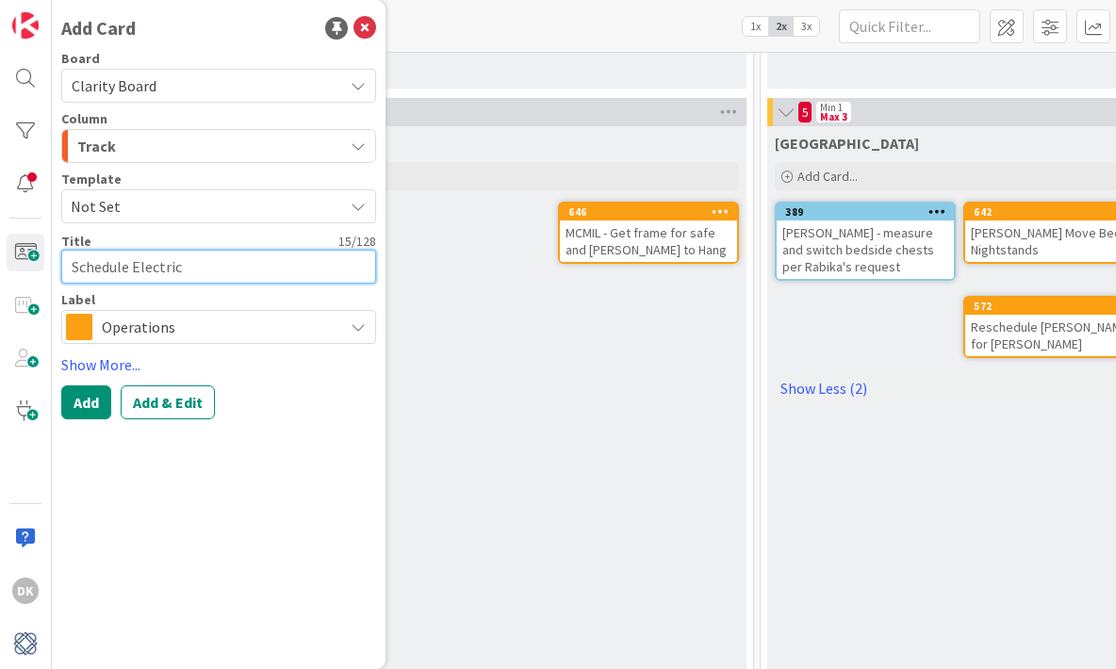
type textarea "x"
type textarea "Schedule Electrici"
type textarea "x"
type textarea "Schedule Electricia"
type textarea "x"
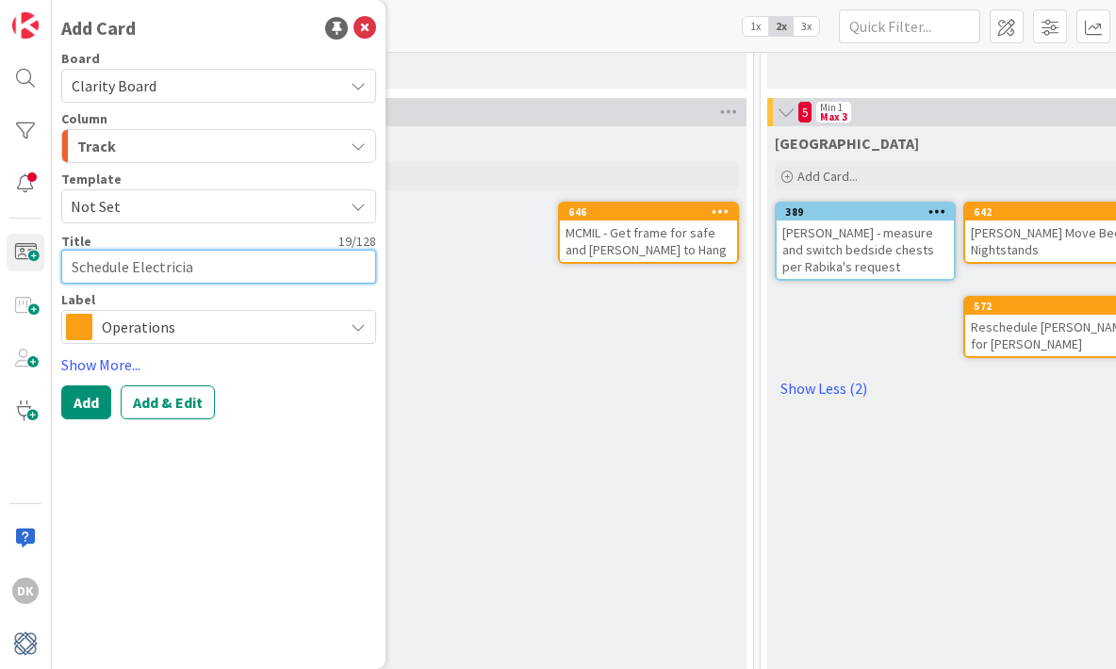
type textarea "Schedule Electrician"
type textarea "x"
type textarea "Schedule Electrician"
type textarea "x"
type textarea "Schedule Electrician w"
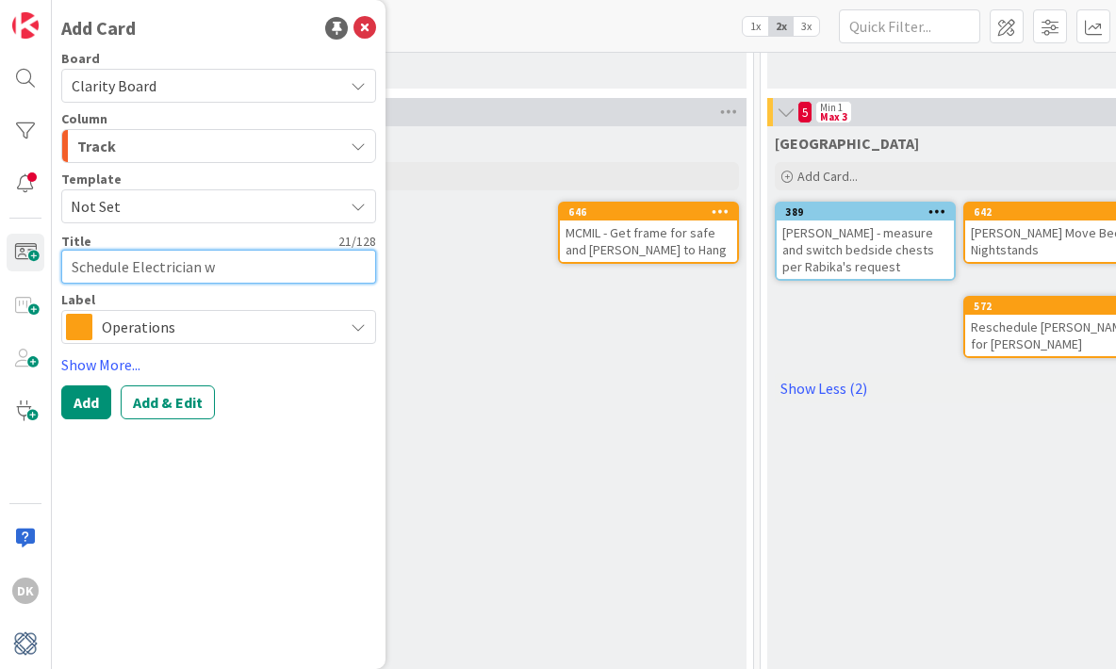
type textarea "x"
type textarea "Schedule Electrician wi"
type textarea "x"
type textarea "Schedule Electrician wit"
type textarea "x"
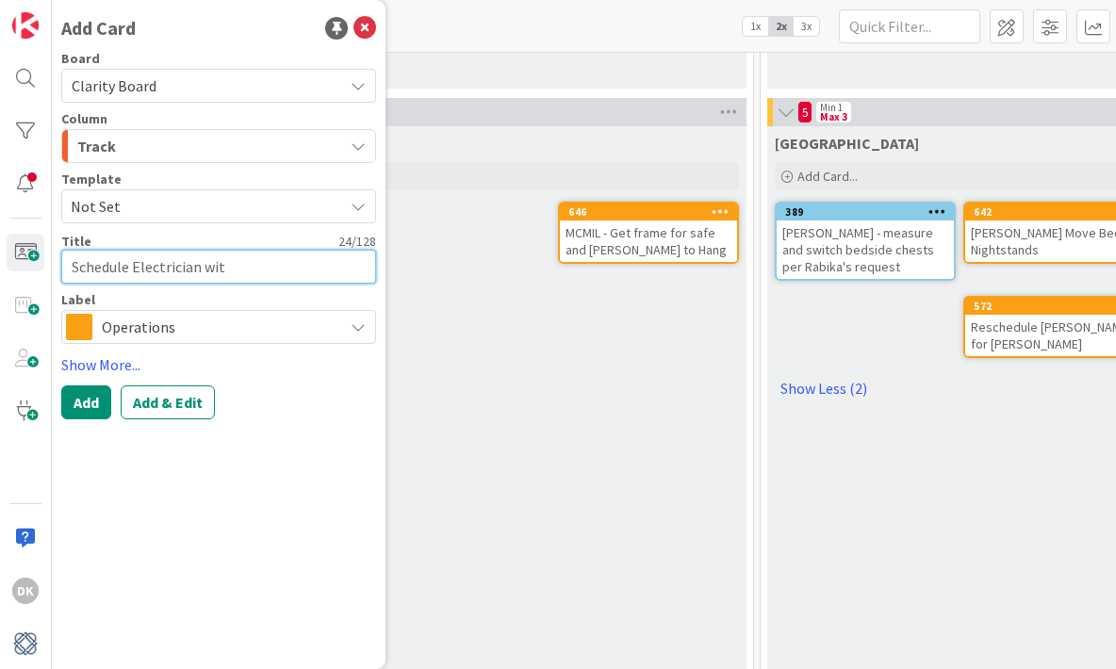
type textarea "Schedule Electrician with"
type textarea "x"
type textarea "Schedule Electrician with"
type textarea "x"
type textarea "Schedule Electrician with J"
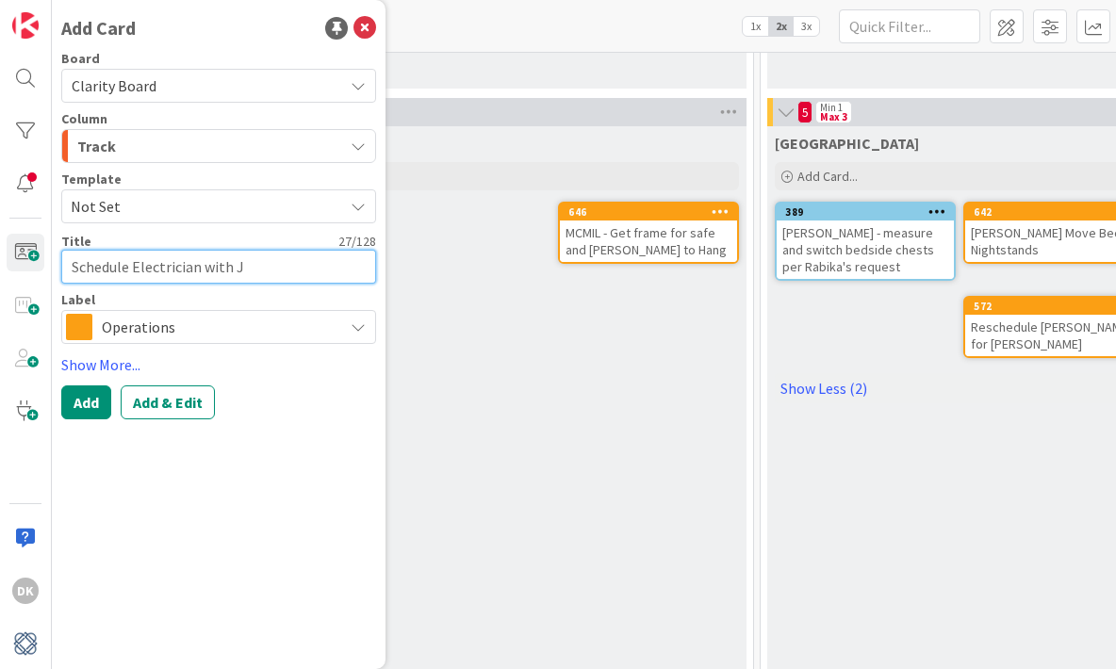
type textarea "x"
type textarea "Schedule Electrician with Jp"
type textarea "x"
type textarea "Schedule Electrician with Jpe"
type textarea "x"
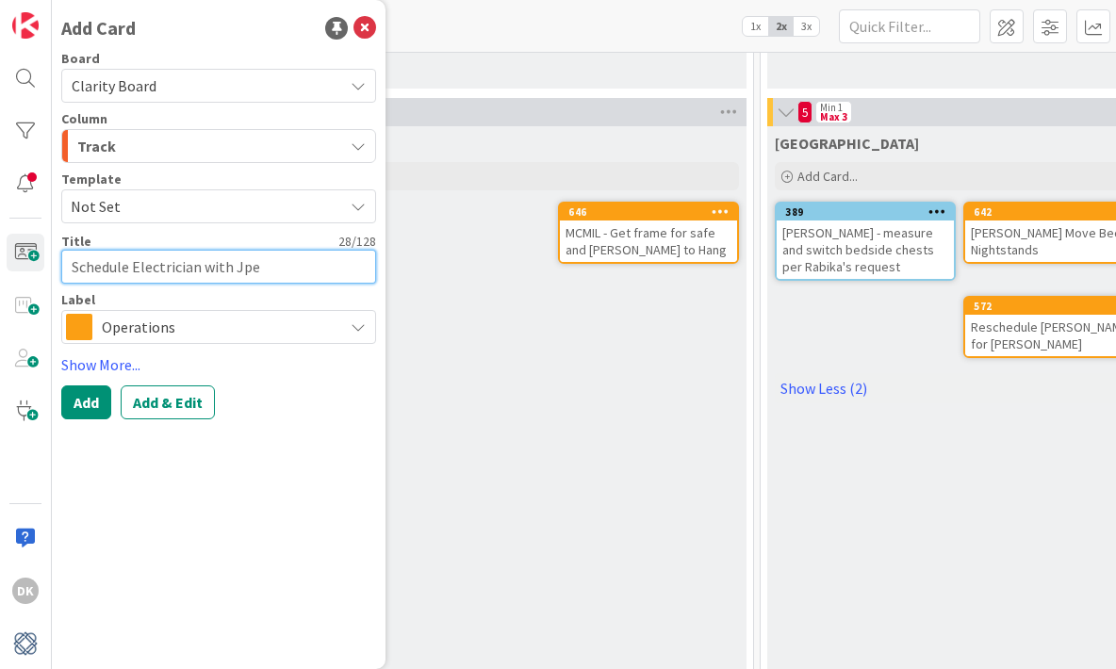
type textarea "Schedule Electrician with Jpey"
type textarea "x"
type textarea "Schedule Electrician with Jpe"
type textarea "x"
type textarea "Schedule Electrician with Jp"
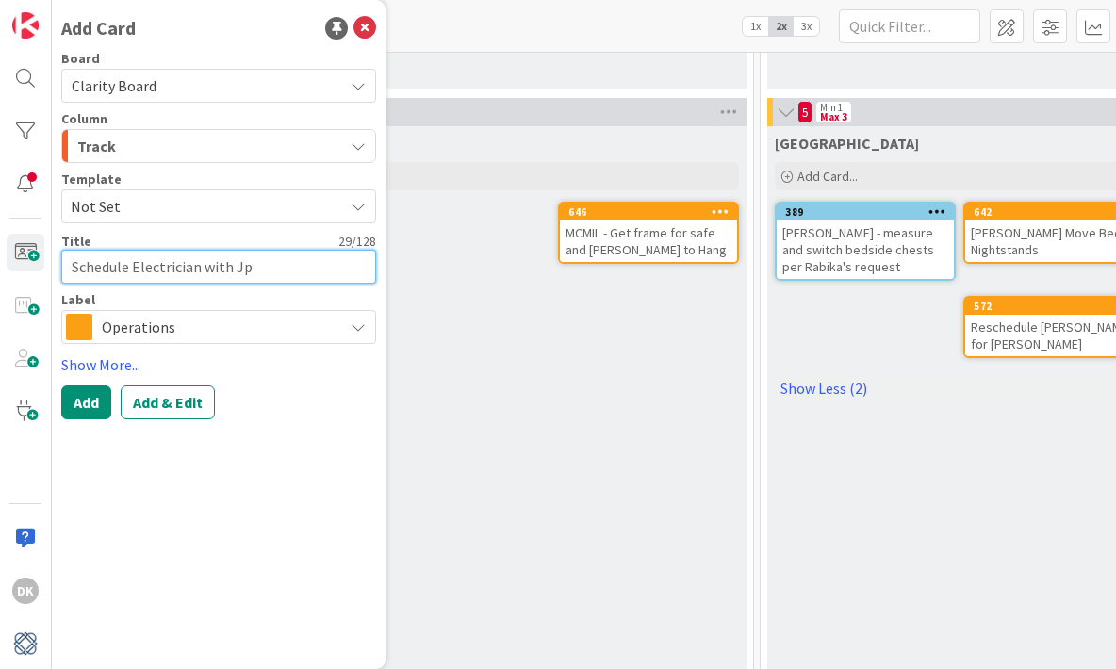
type textarea "x"
type textarea "Schedule Electrician with J"
type textarea "x"
type textarea "Schedule Electrician with [PERSON_NAME]"
type textarea "x"
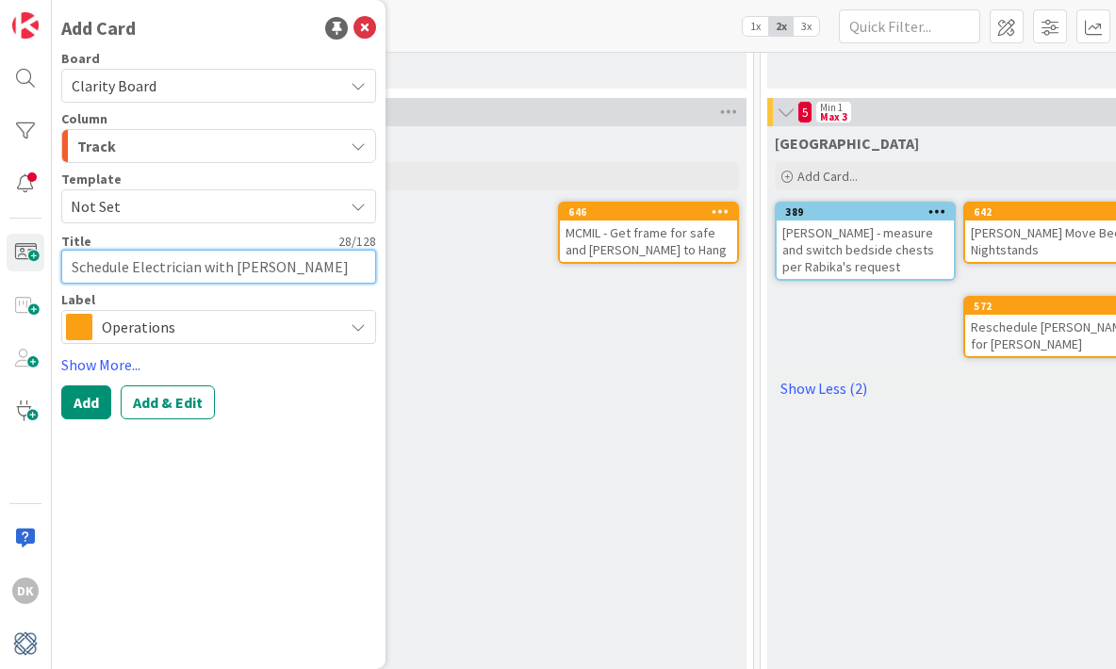
type textarea "Schedule Electrician with [PERSON_NAME]"
type textarea "x"
type textarea "CSchedule Electrician with [PERSON_NAME]"
type textarea "x"
type textarea "Schedule Electrician with [PERSON_NAME]"
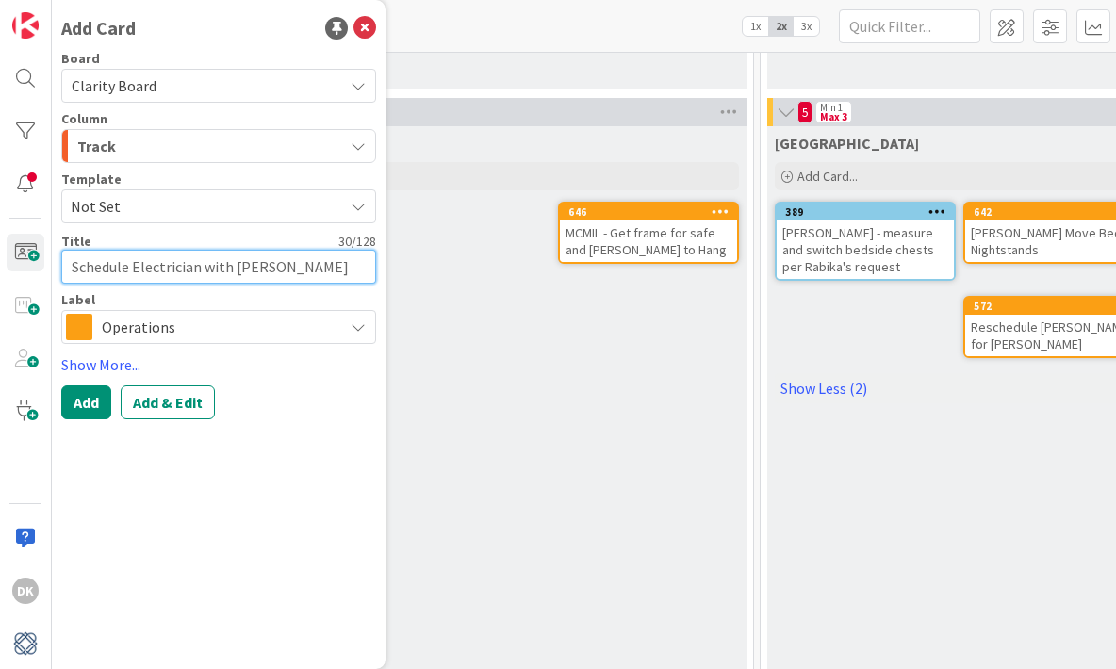
type textarea "x"
type textarea "MSchedule Electrician with [PERSON_NAME]"
type textarea "x"
type textarea "MCSchedule Electrician with [PERSON_NAME]"
type textarea "x"
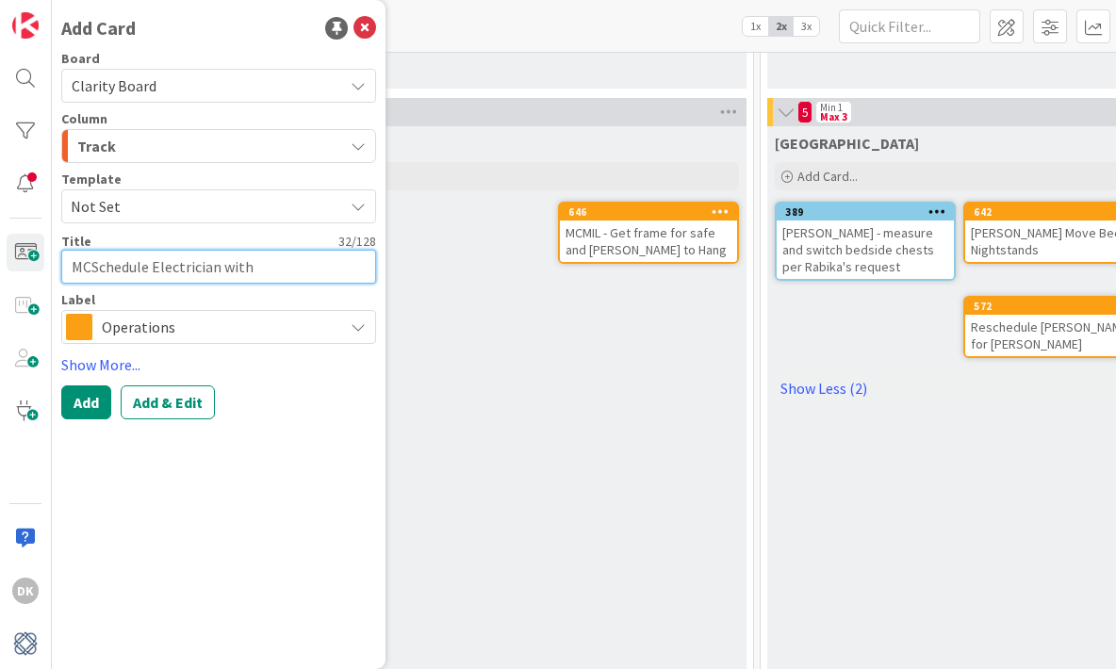
type textarea "MCMSchedule Electrician with [PERSON_NAME]"
type textarea "x"
type textarea "MCMISchedule Electrician with [PERSON_NAME]"
type textarea "x"
type textarea "MCMILSchedule Electrician with [PERSON_NAME]"
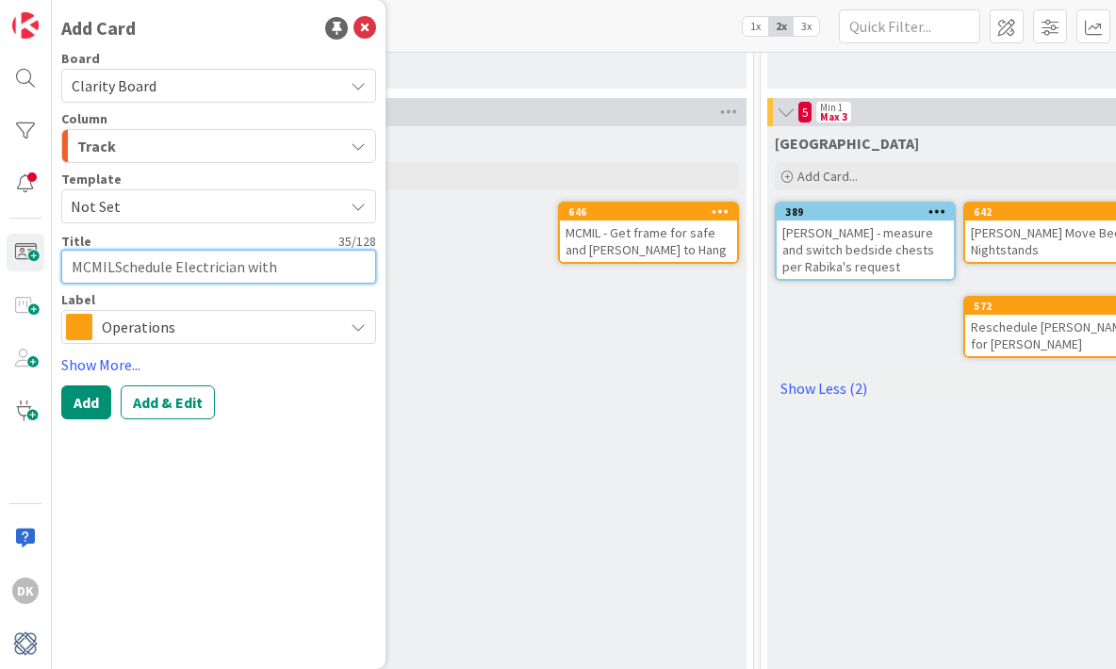
type textarea "x"
type textarea "MCMIL Schedule Electrician with [PERSON_NAME]"
type textarea "x"
type textarea "MCMIL -Schedule Electrician with [PERSON_NAME]"
type textarea "x"
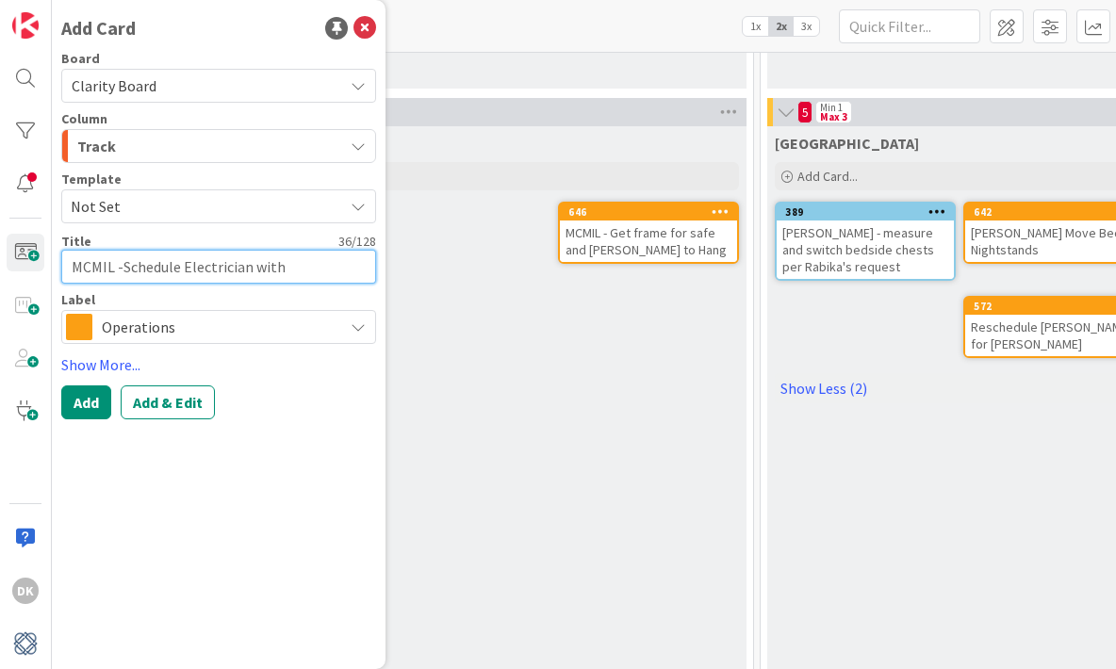
type textarea "MCMIL - Schedule Electrician with [PERSON_NAME]"
type textarea "x"
type textarea "MCMIL - Schedule Electrician with [PERSON_NAME]"
click at [87, 416] on button "Add" at bounding box center [86, 403] width 50 height 34
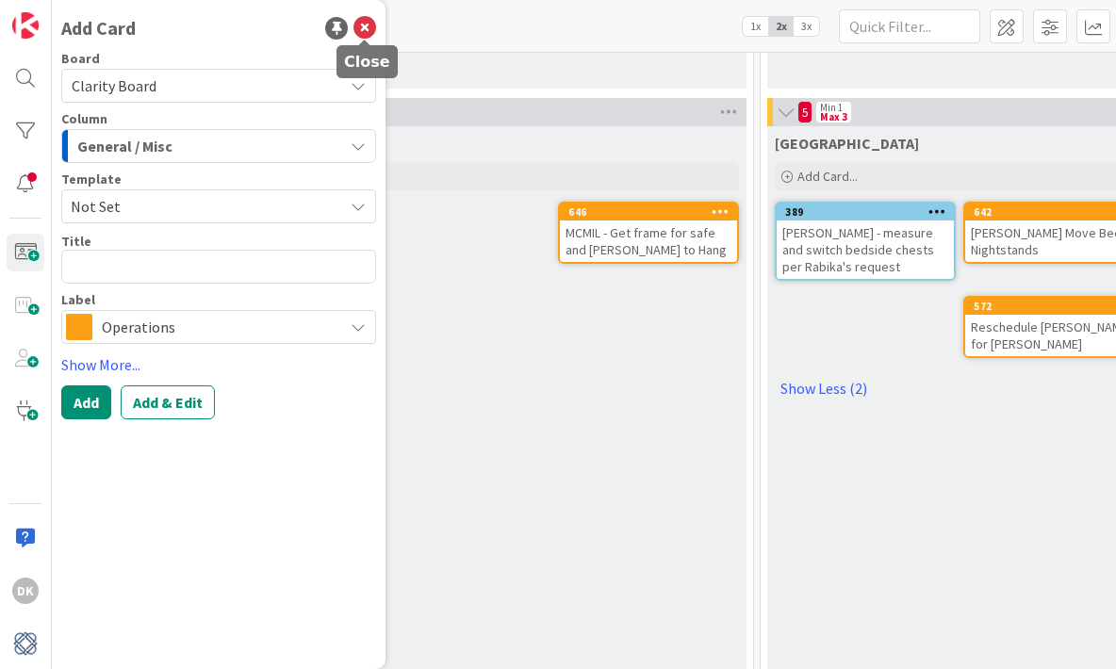
click at [365, 35] on icon at bounding box center [365, 28] width 23 height 23
